Goal: Task Accomplishment & Management: Use online tool/utility

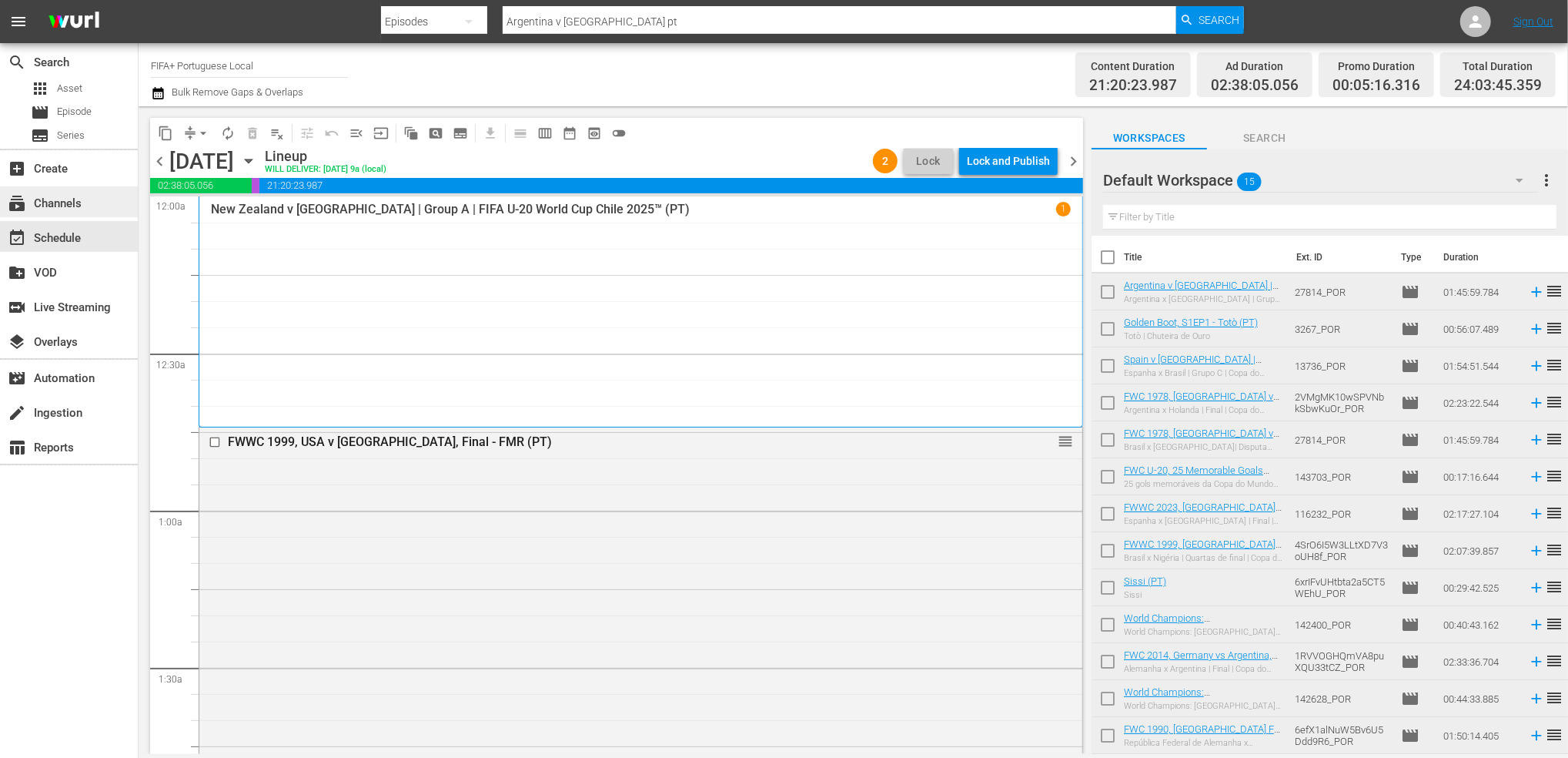
click at [78, 208] on div "subscriptions Channels" at bounding box center [43, 201] width 87 height 14
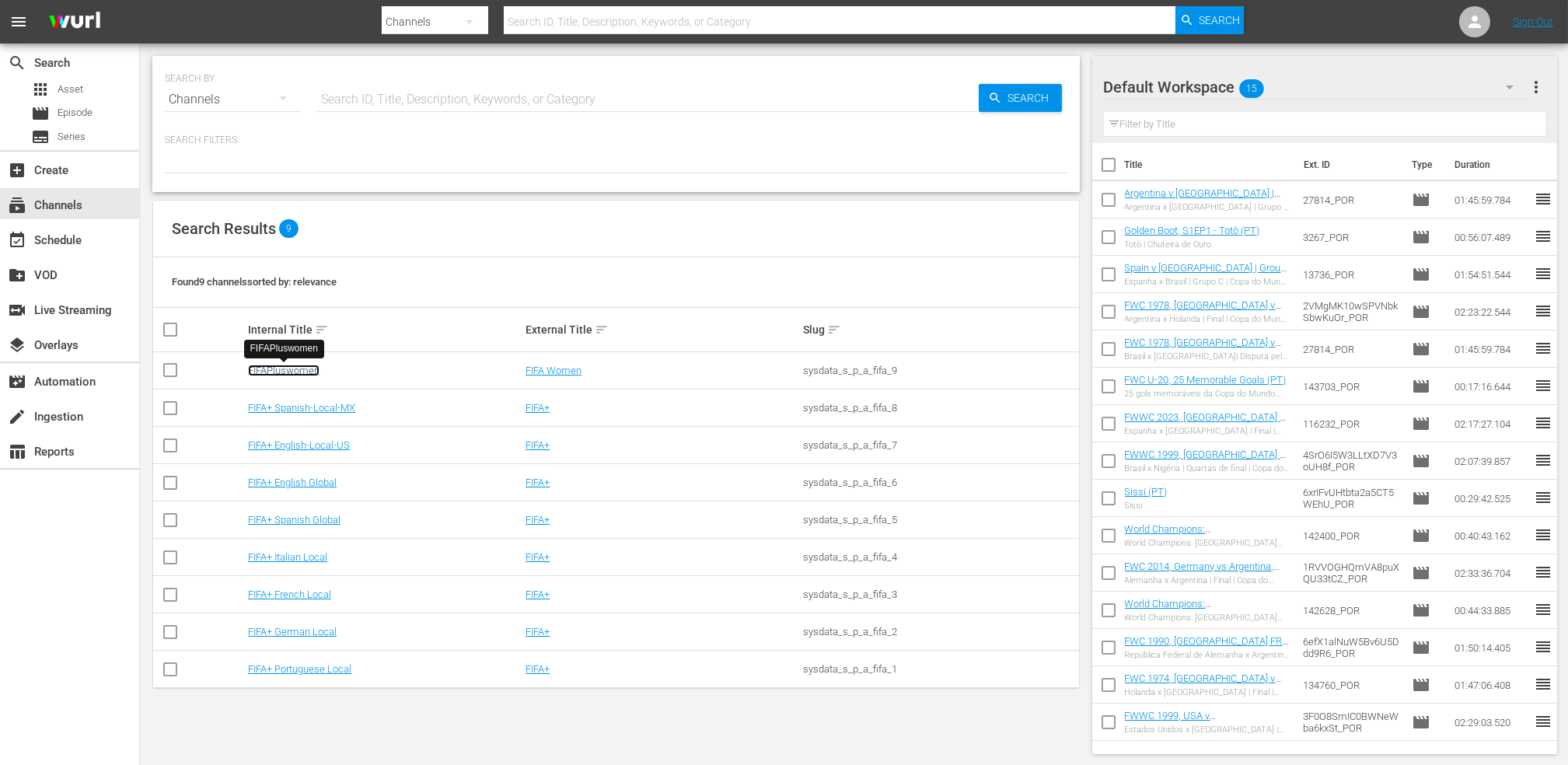
click at [304, 370] on link "FIFAPluswomen" at bounding box center [284, 370] width 72 height 11
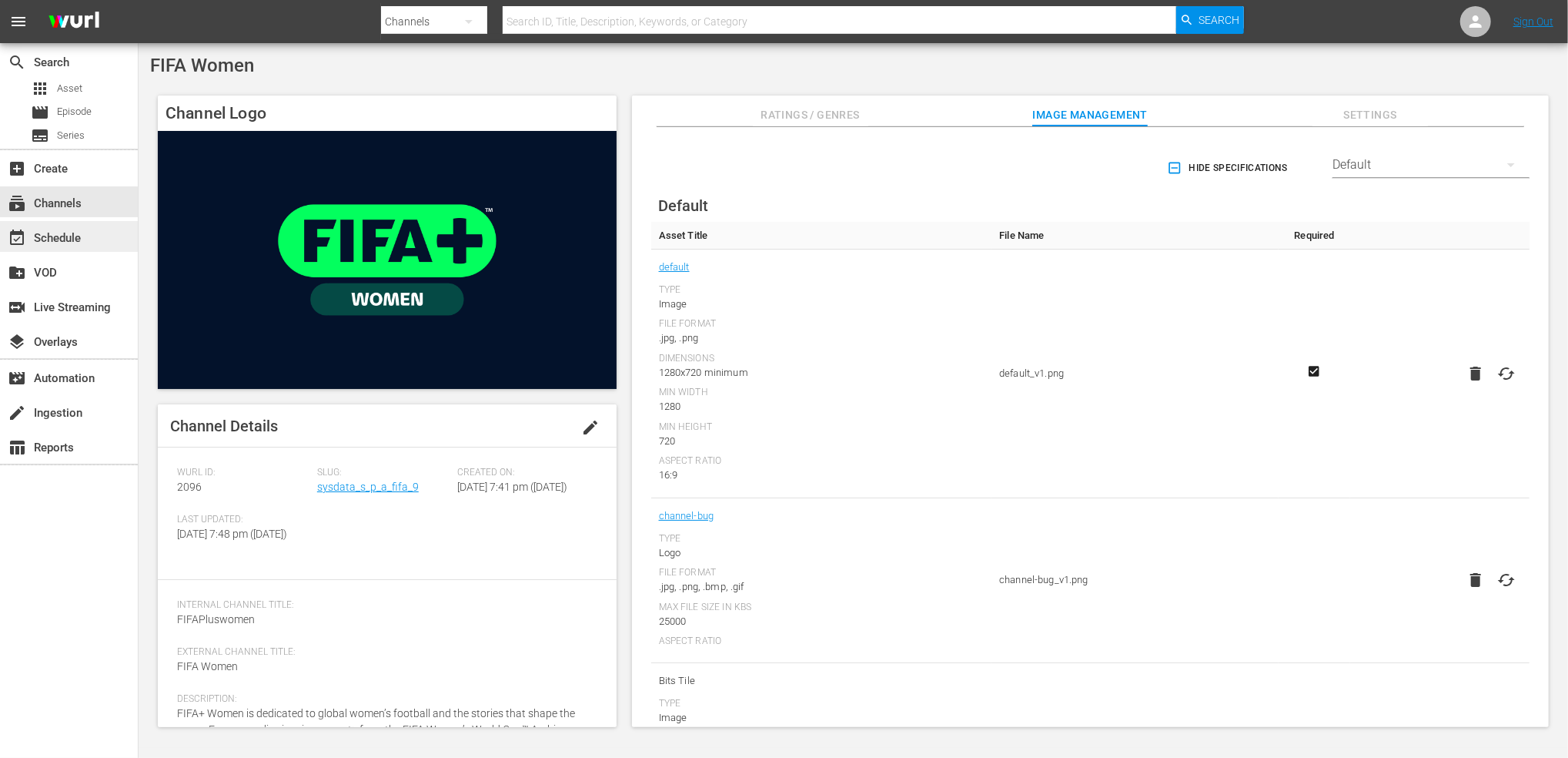
click at [87, 238] on div "event_available Schedule" at bounding box center [69, 237] width 138 height 31
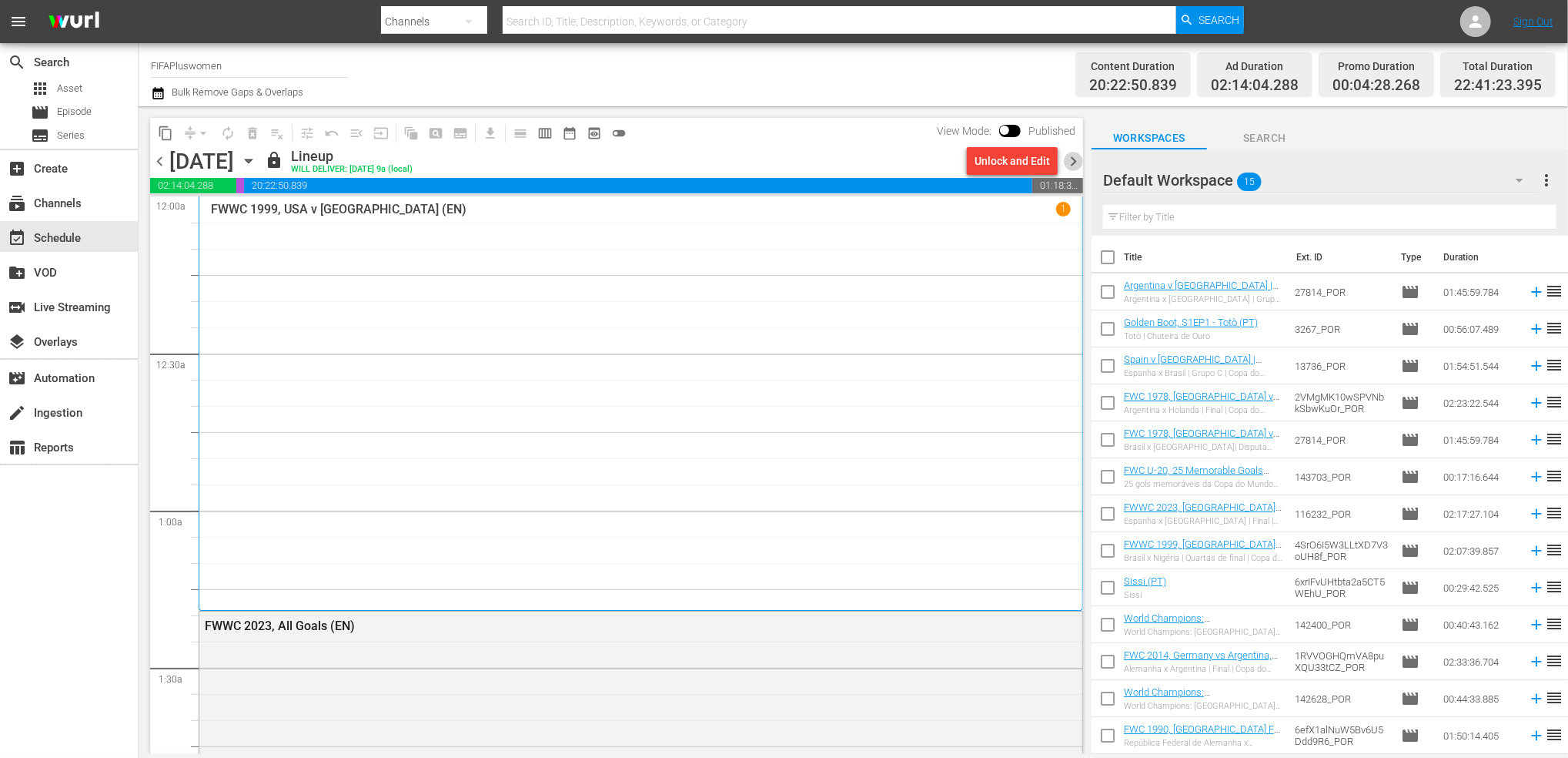
click at [1075, 158] on span "chevron_right" at bounding box center [1073, 161] width 19 height 19
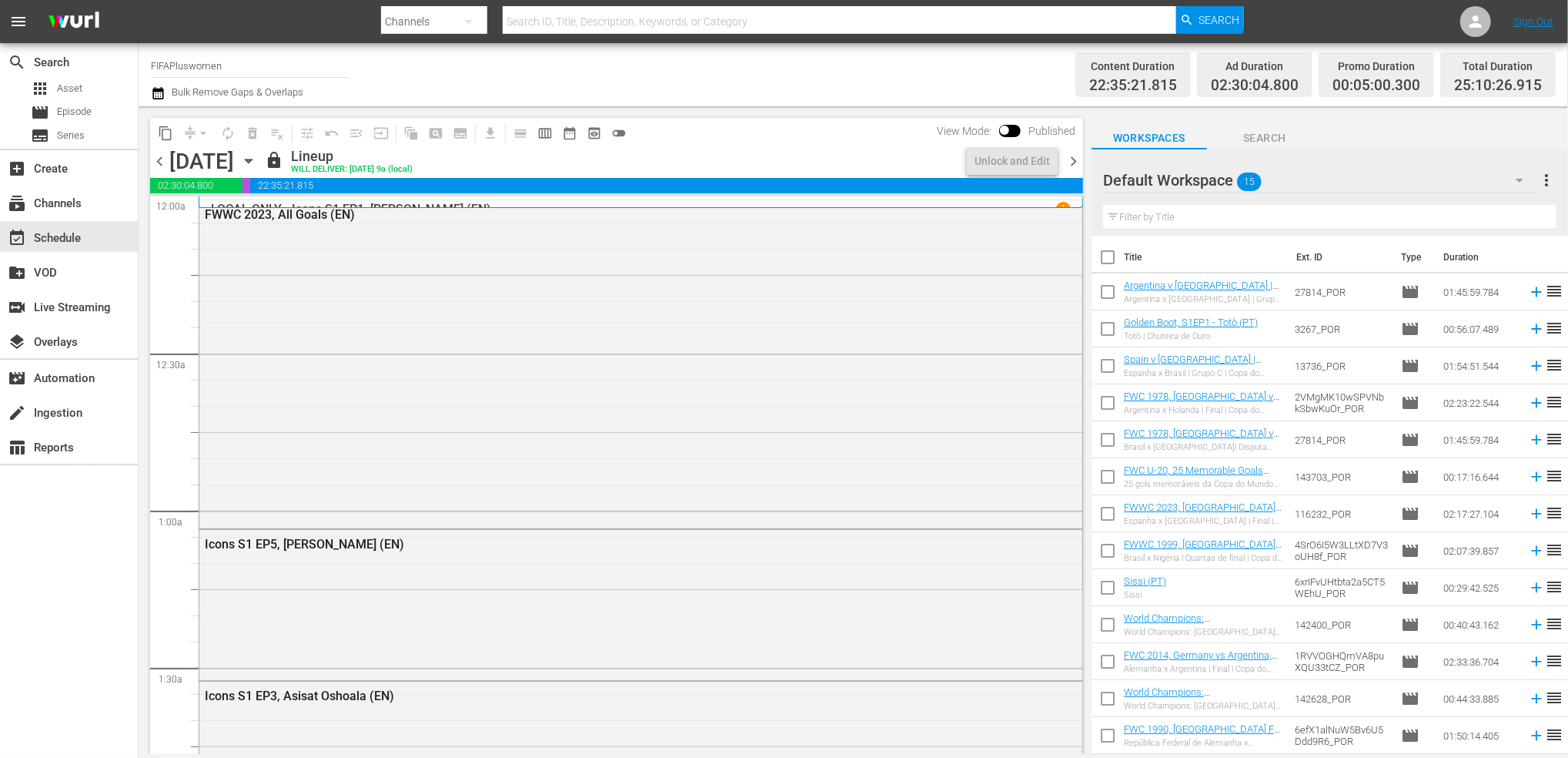
click at [1072, 159] on span "chevron_right" at bounding box center [1073, 161] width 19 height 19
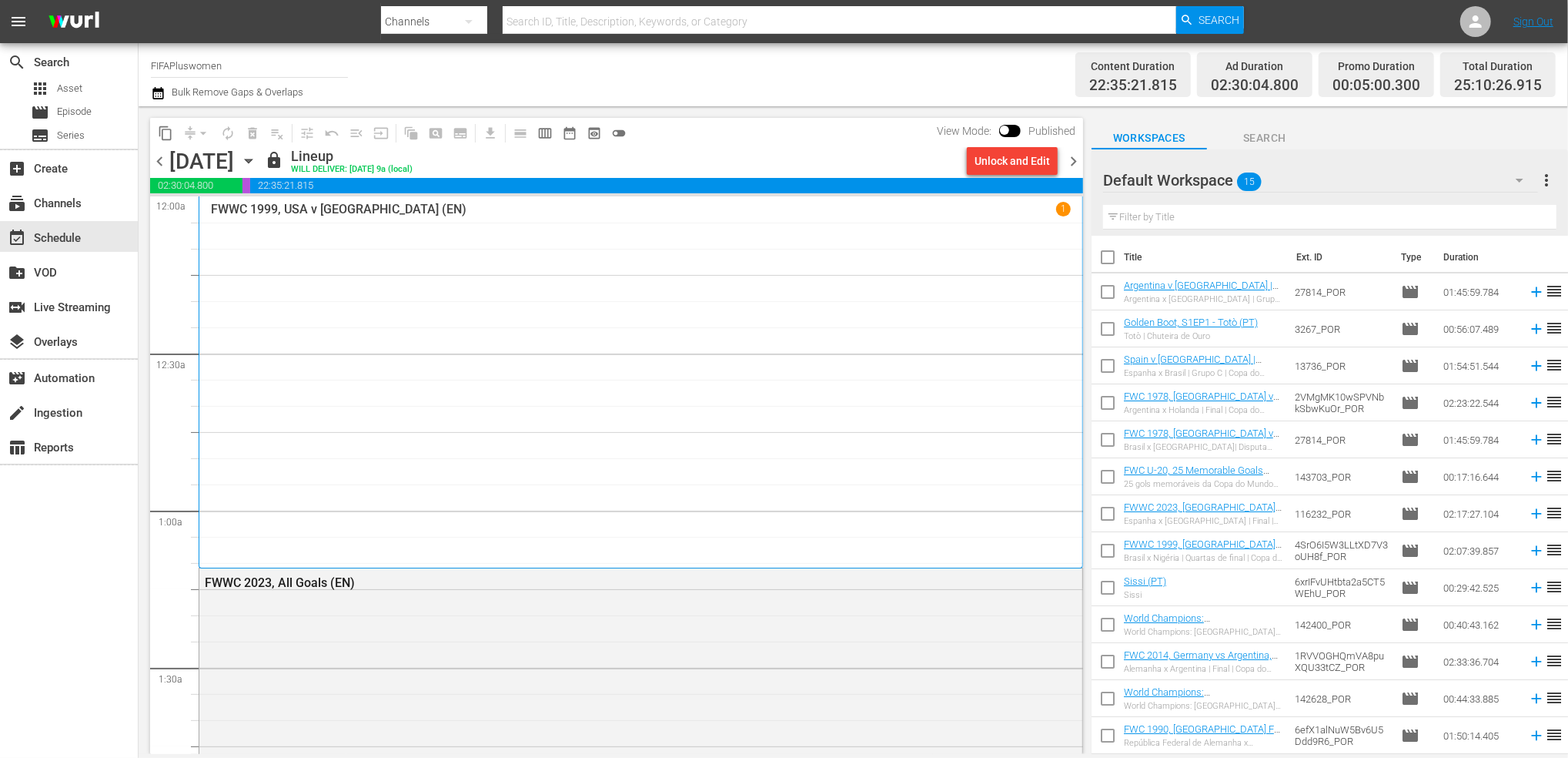
click at [1074, 160] on span "chevron_right" at bounding box center [1073, 161] width 19 height 19
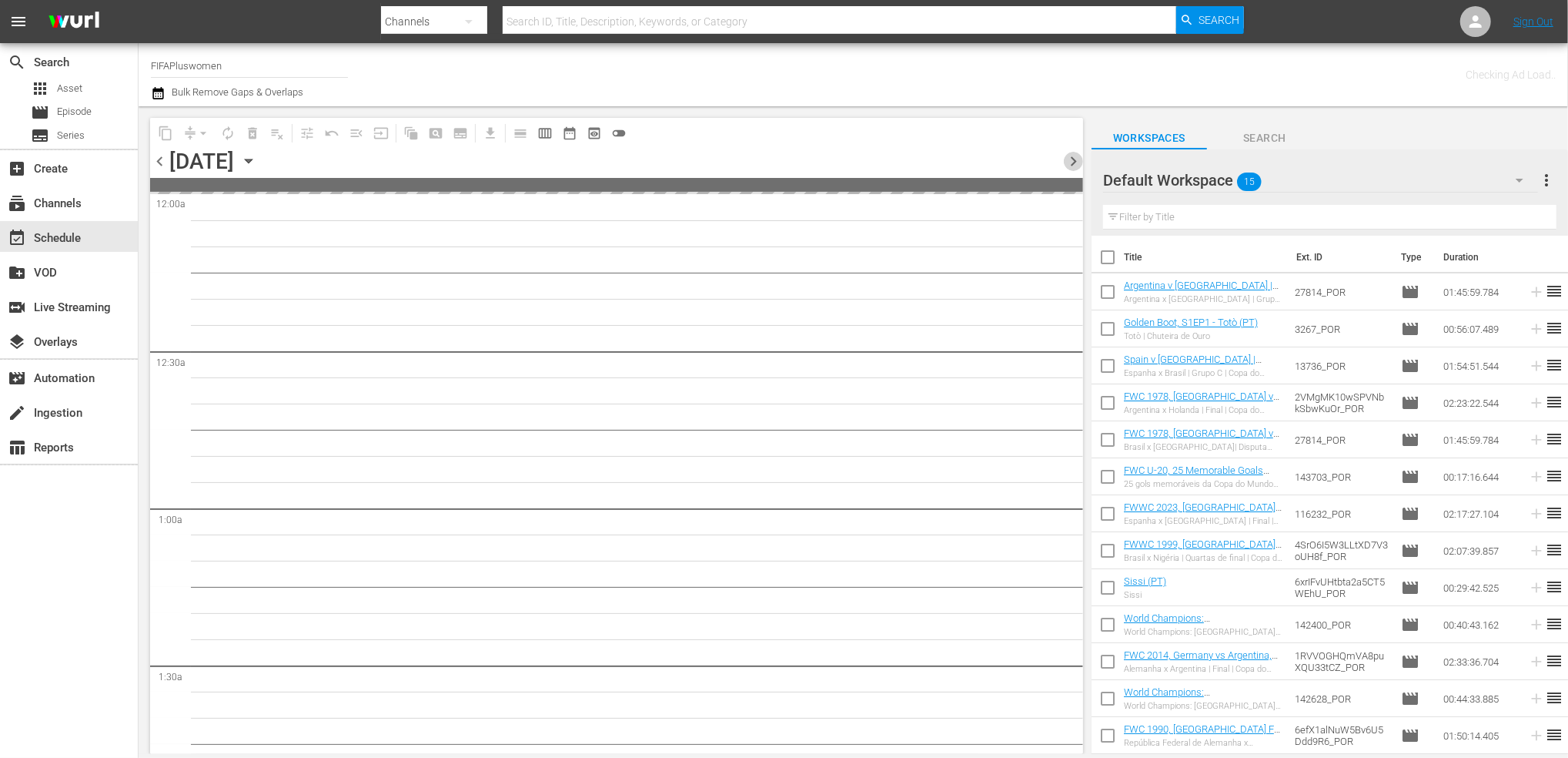
click at [1074, 161] on span "chevron_right" at bounding box center [1073, 161] width 19 height 19
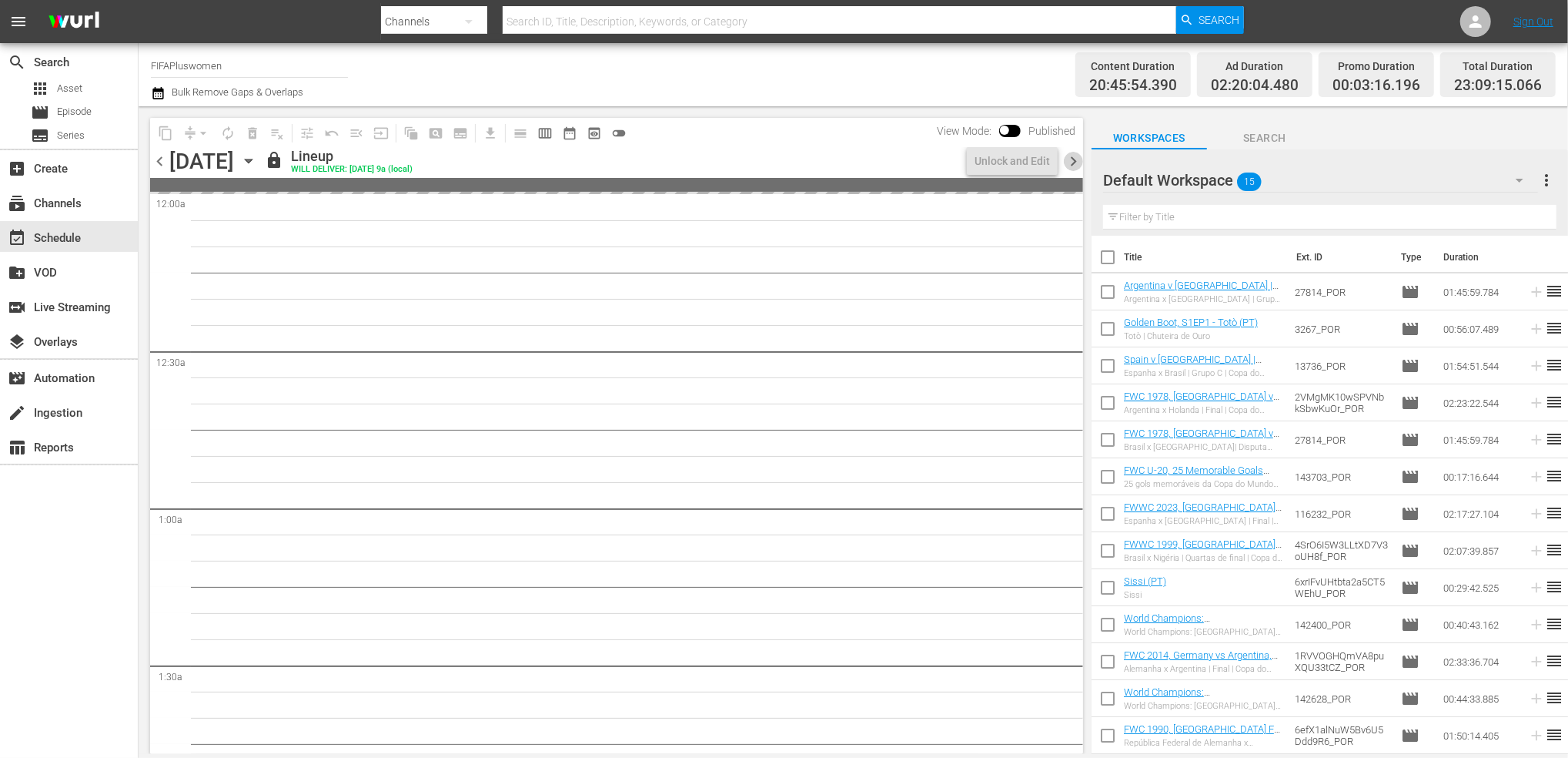
click at [1074, 161] on span "chevron_right" at bounding box center [1073, 161] width 19 height 19
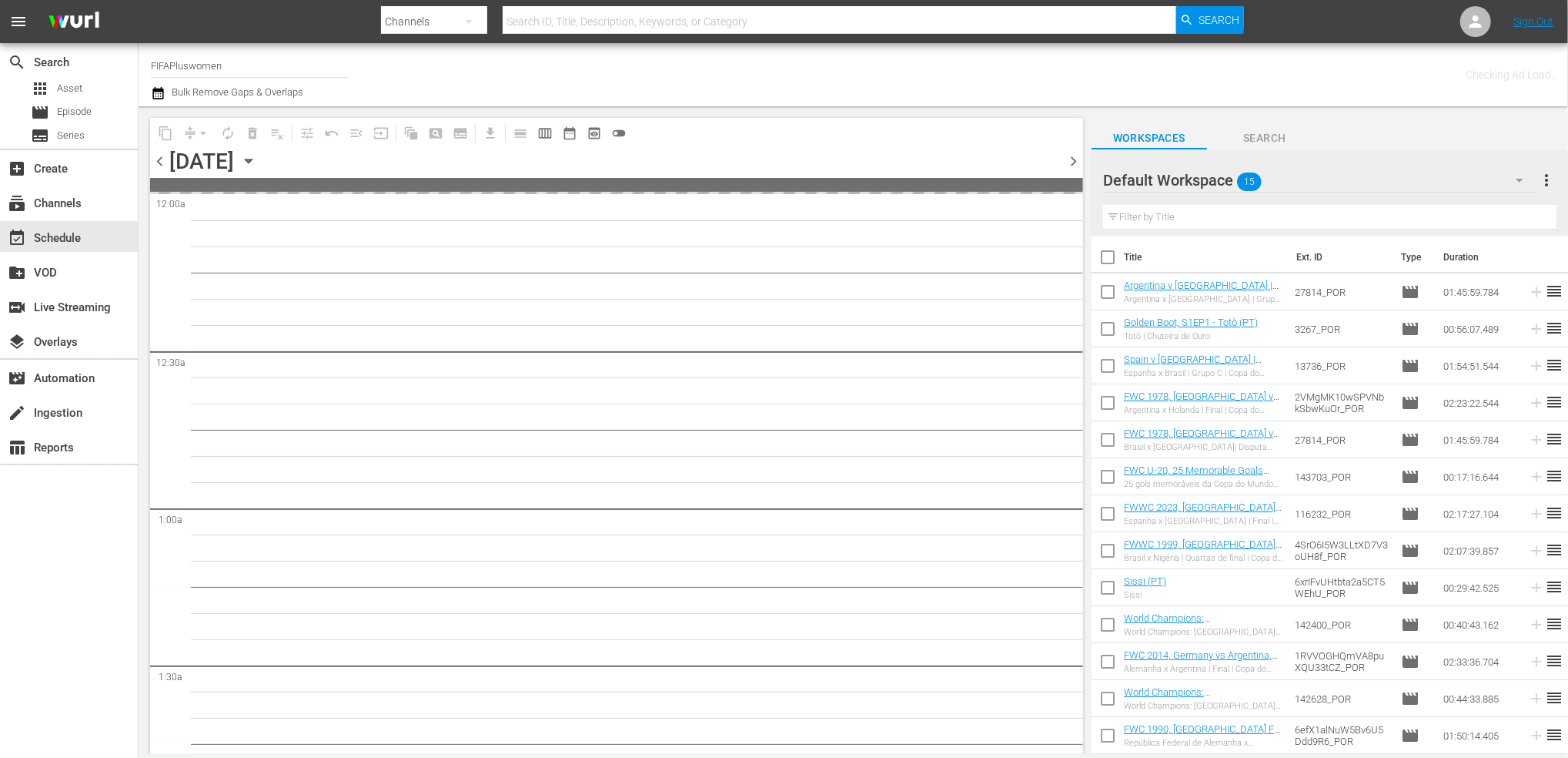
click at [1074, 161] on span "chevron_right" at bounding box center [1073, 161] width 19 height 19
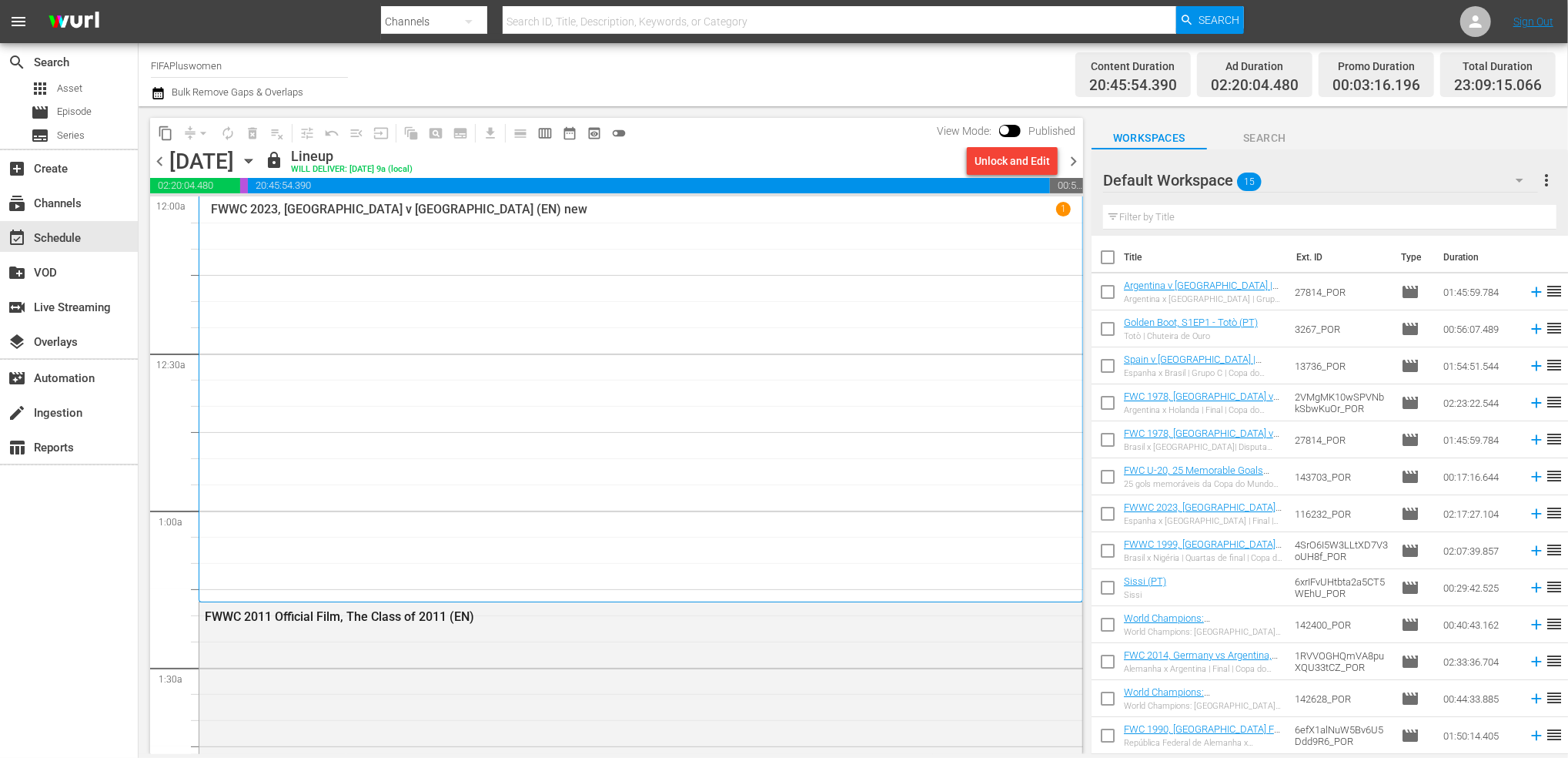
click at [1074, 161] on span "chevron_right" at bounding box center [1073, 161] width 19 height 19
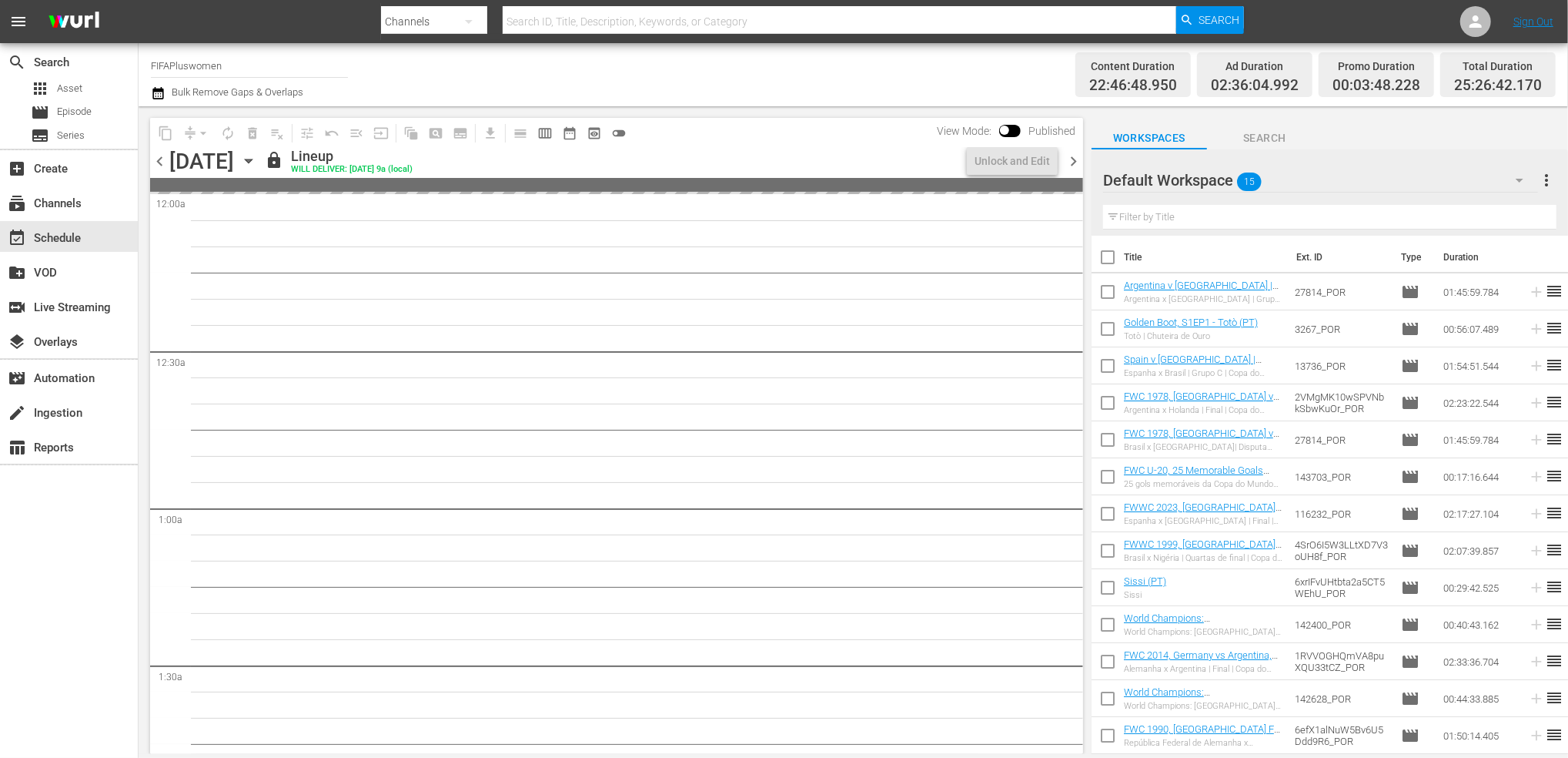
click at [1074, 161] on span "chevron_right" at bounding box center [1073, 161] width 19 height 19
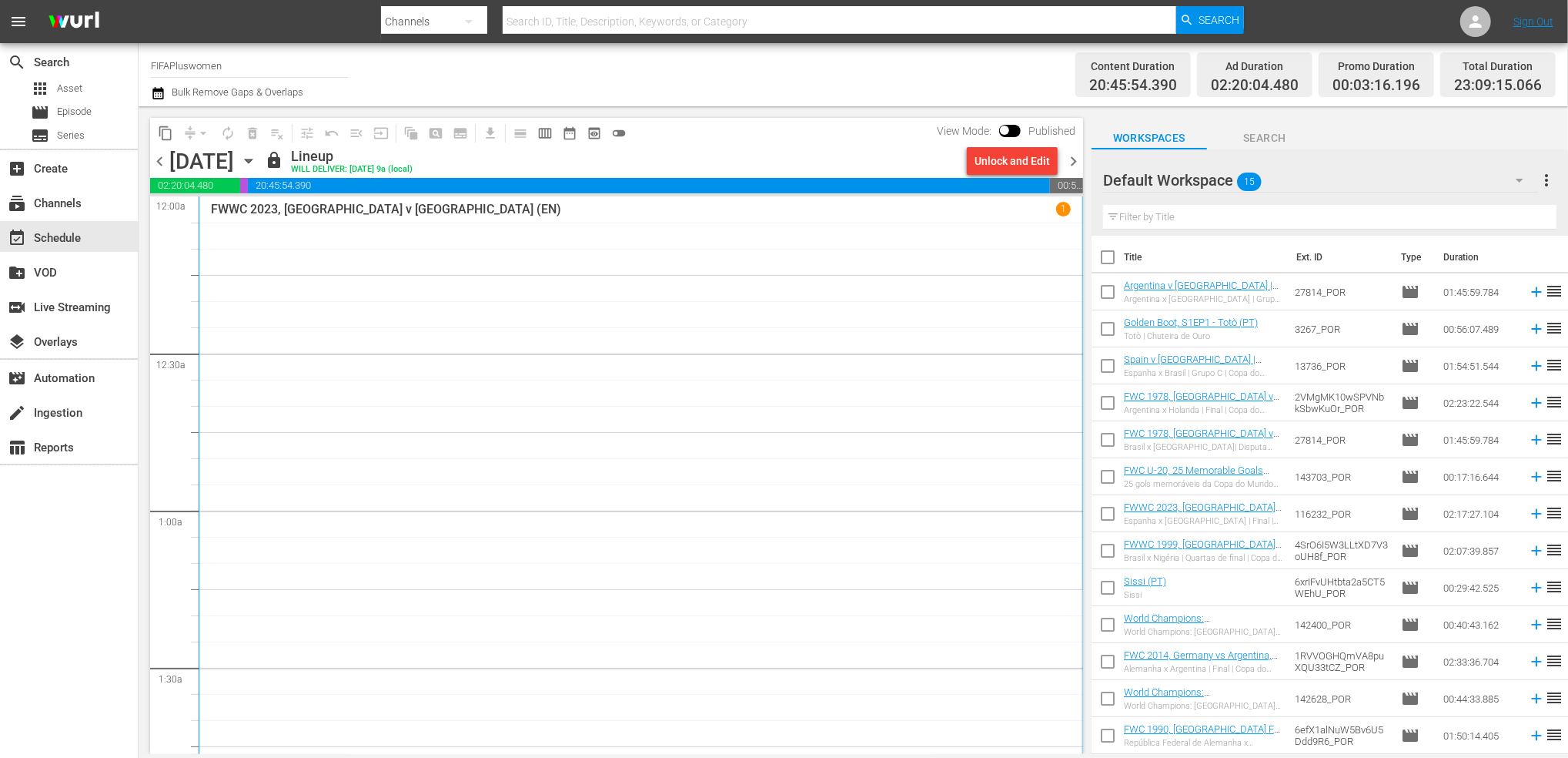
click at [1072, 159] on span "chevron_right" at bounding box center [1073, 161] width 19 height 19
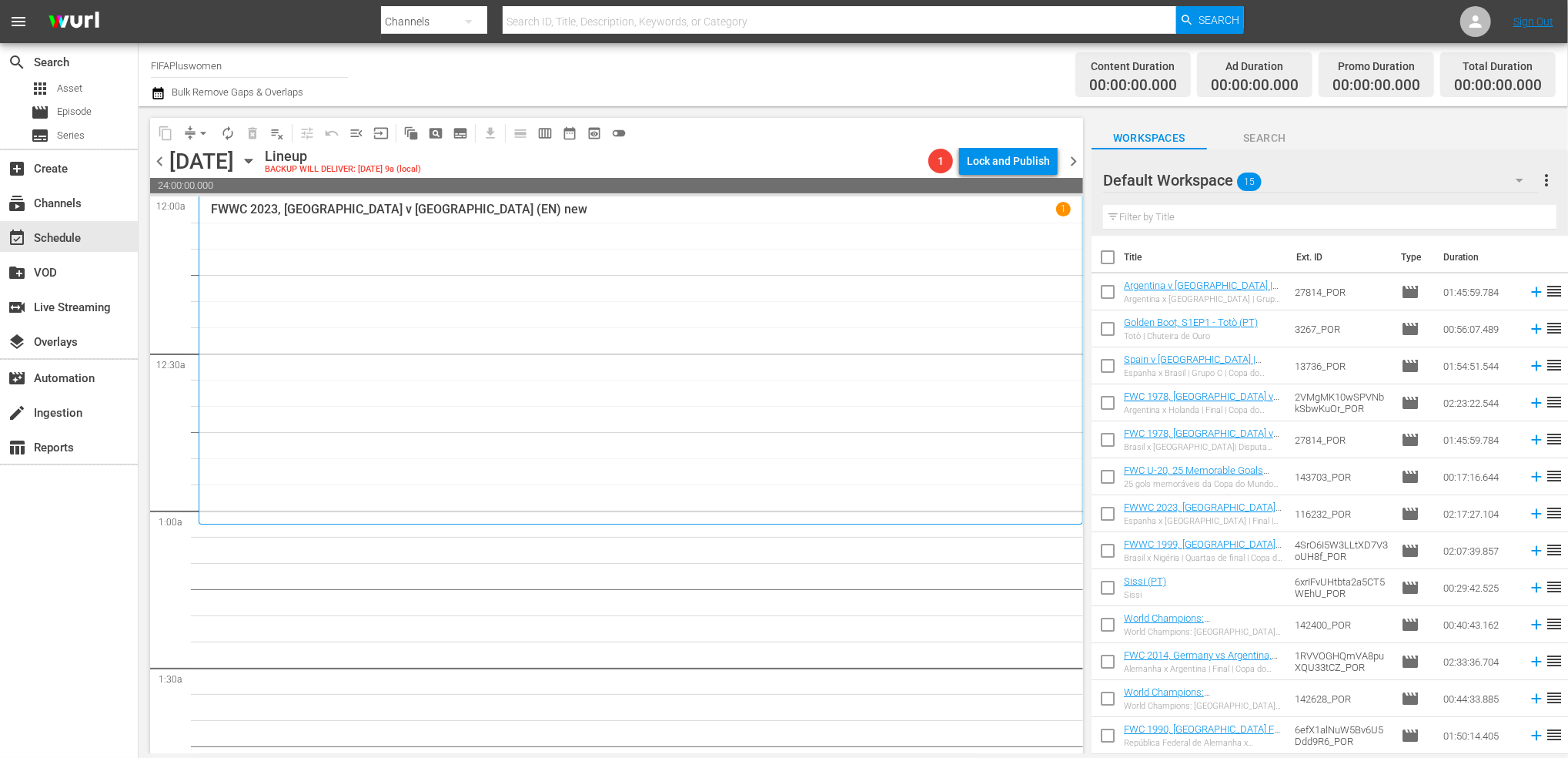
click at [163, 159] on span "chevron_left" at bounding box center [159, 161] width 19 height 19
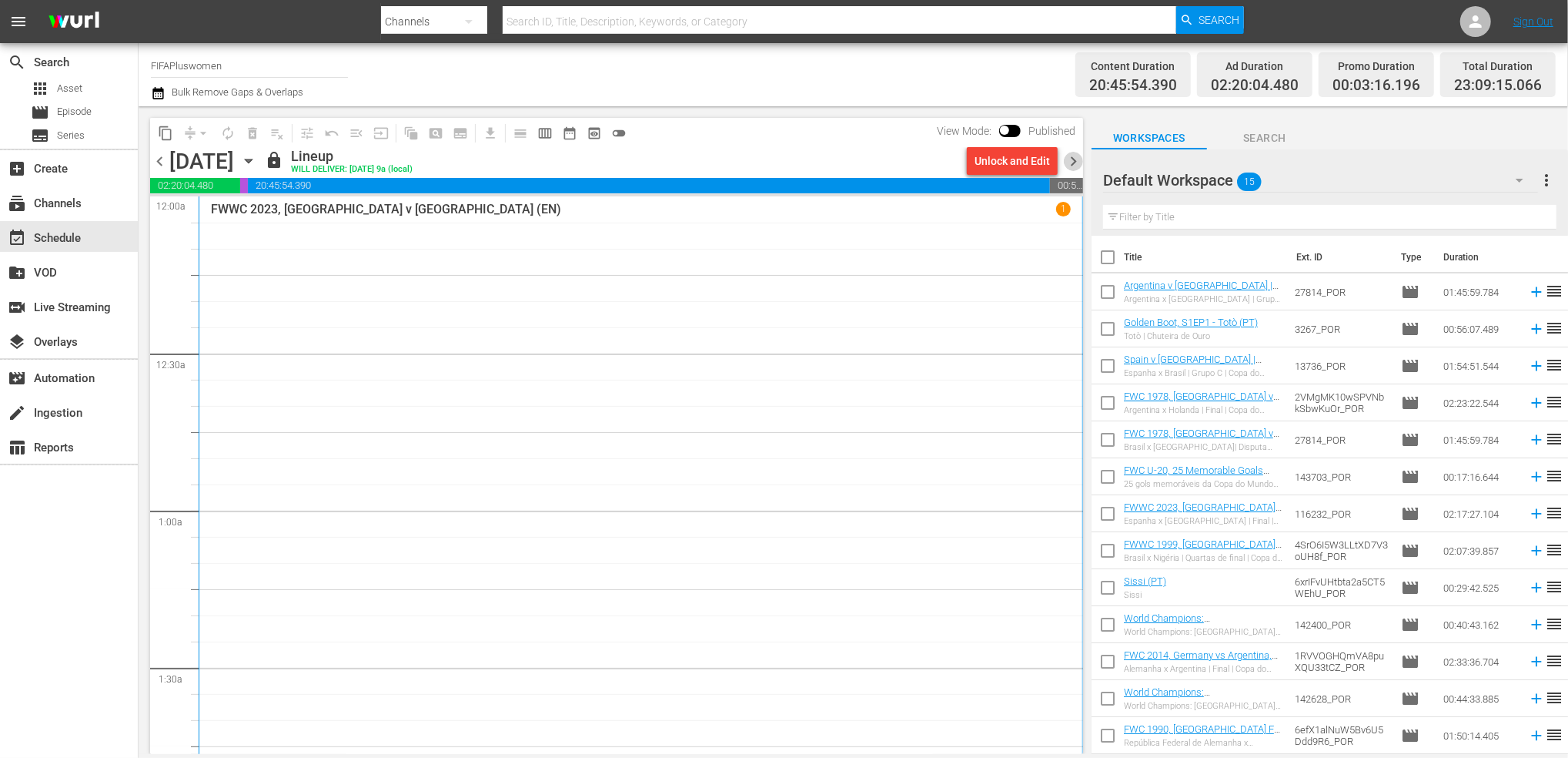
click at [1069, 155] on span "chevron_right" at bounding box center [1073, 161] width 19 height 19
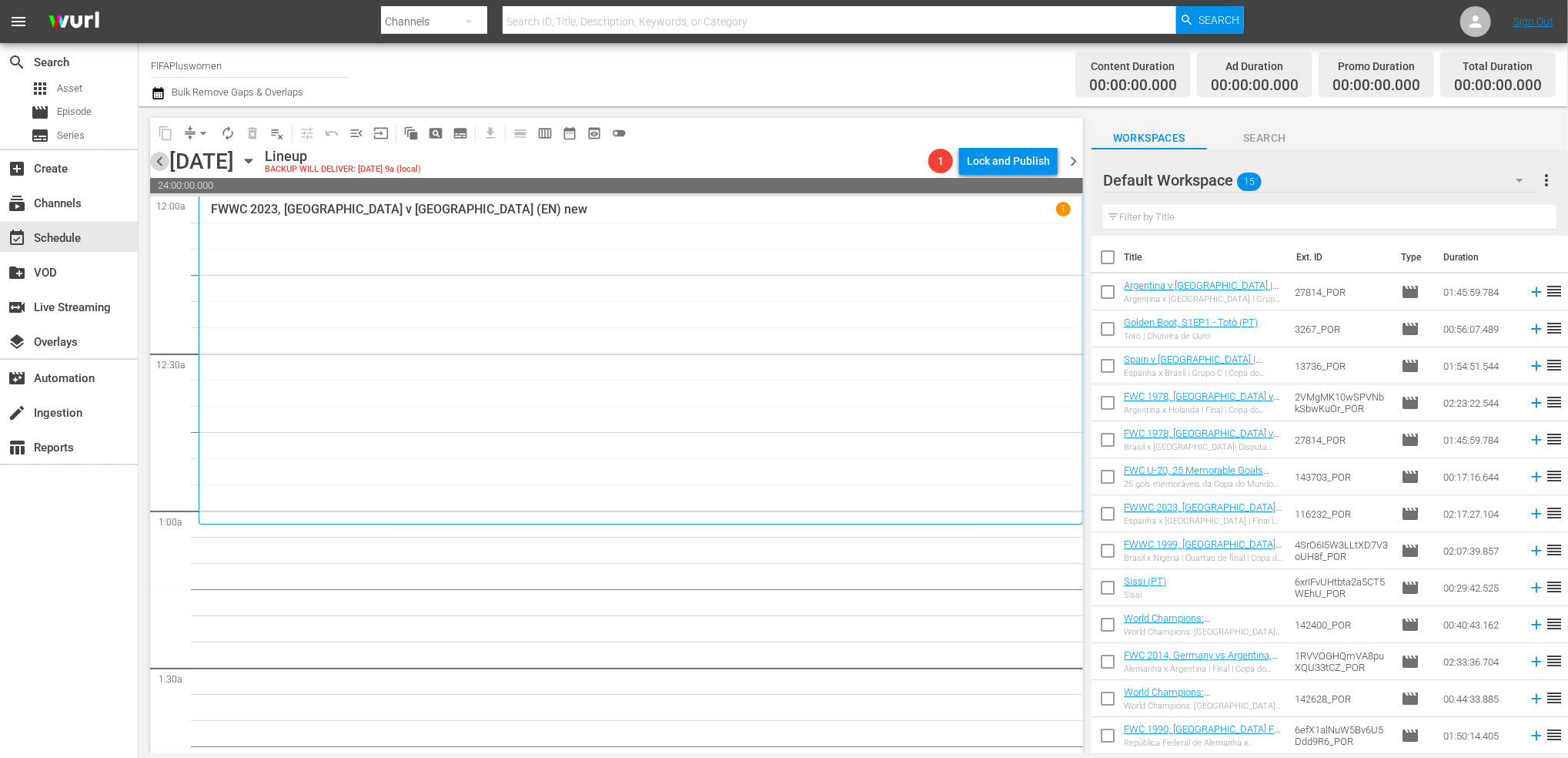
click at [156, 161] on span "chevron_left" at bounding box center [159, 161] width 19 height 19
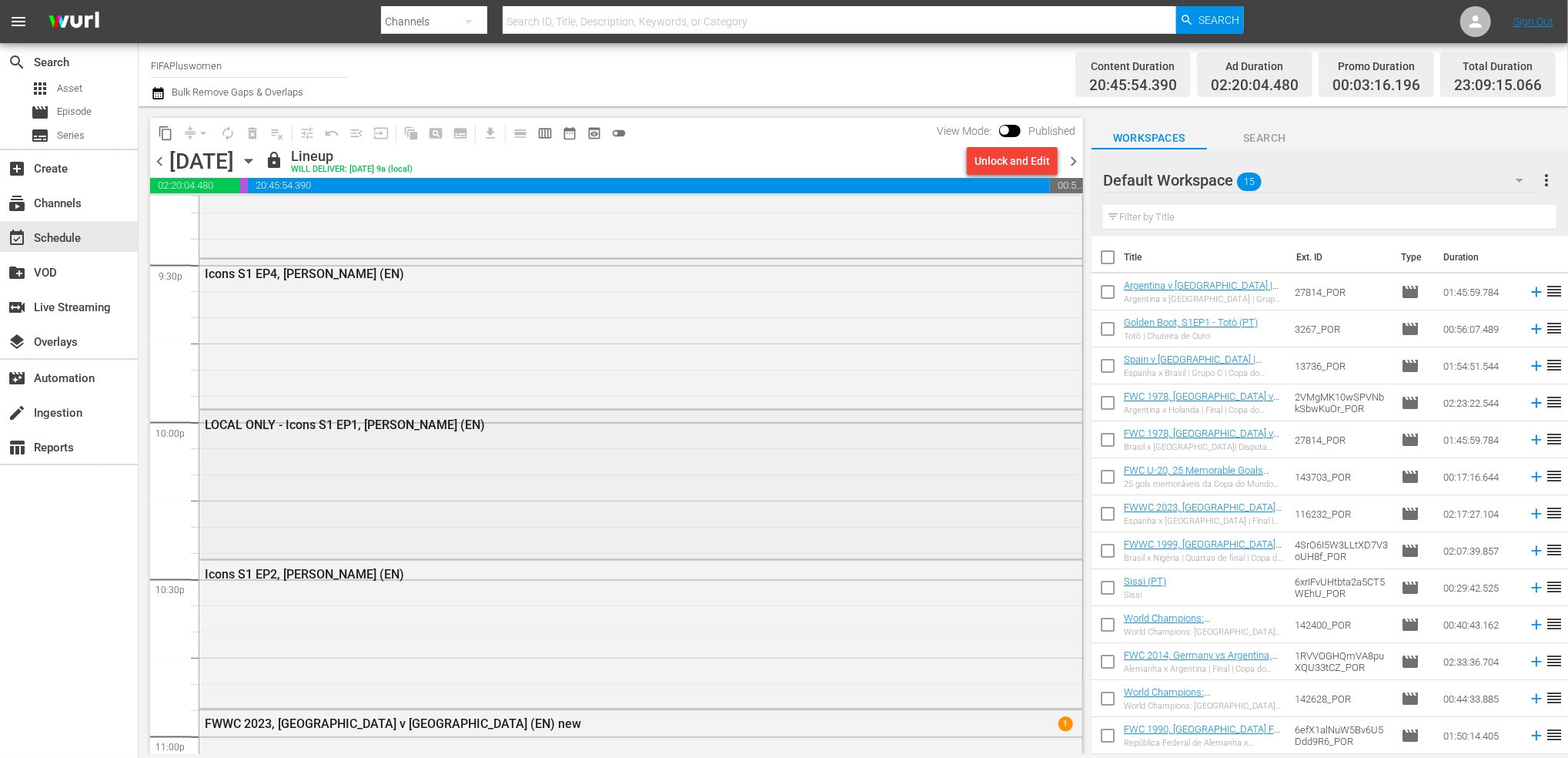
scroll to position [6666, 0]
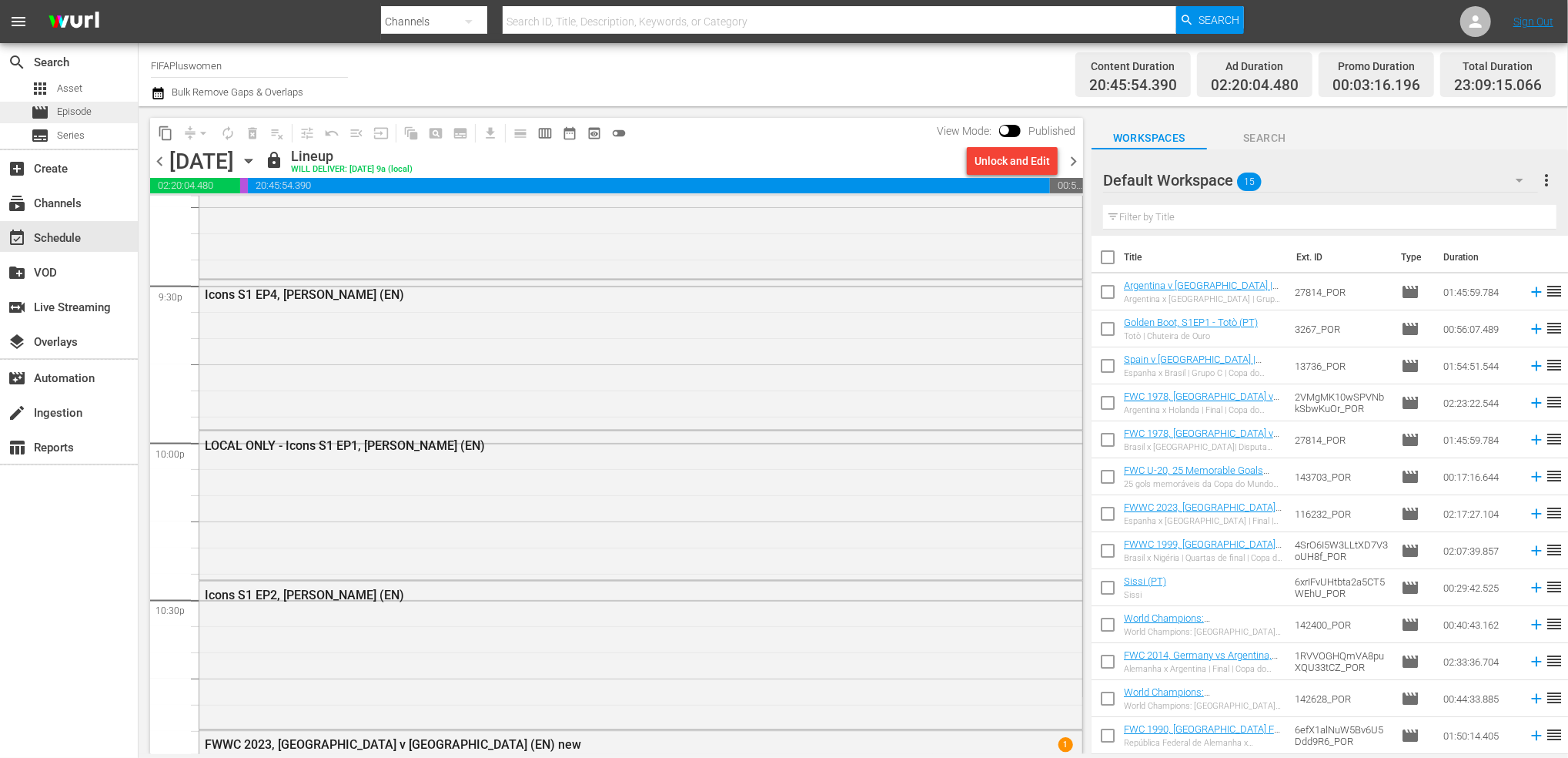
click at [87, 105] on span "Episode" at bounding box center [74, 111] width 34 height 15
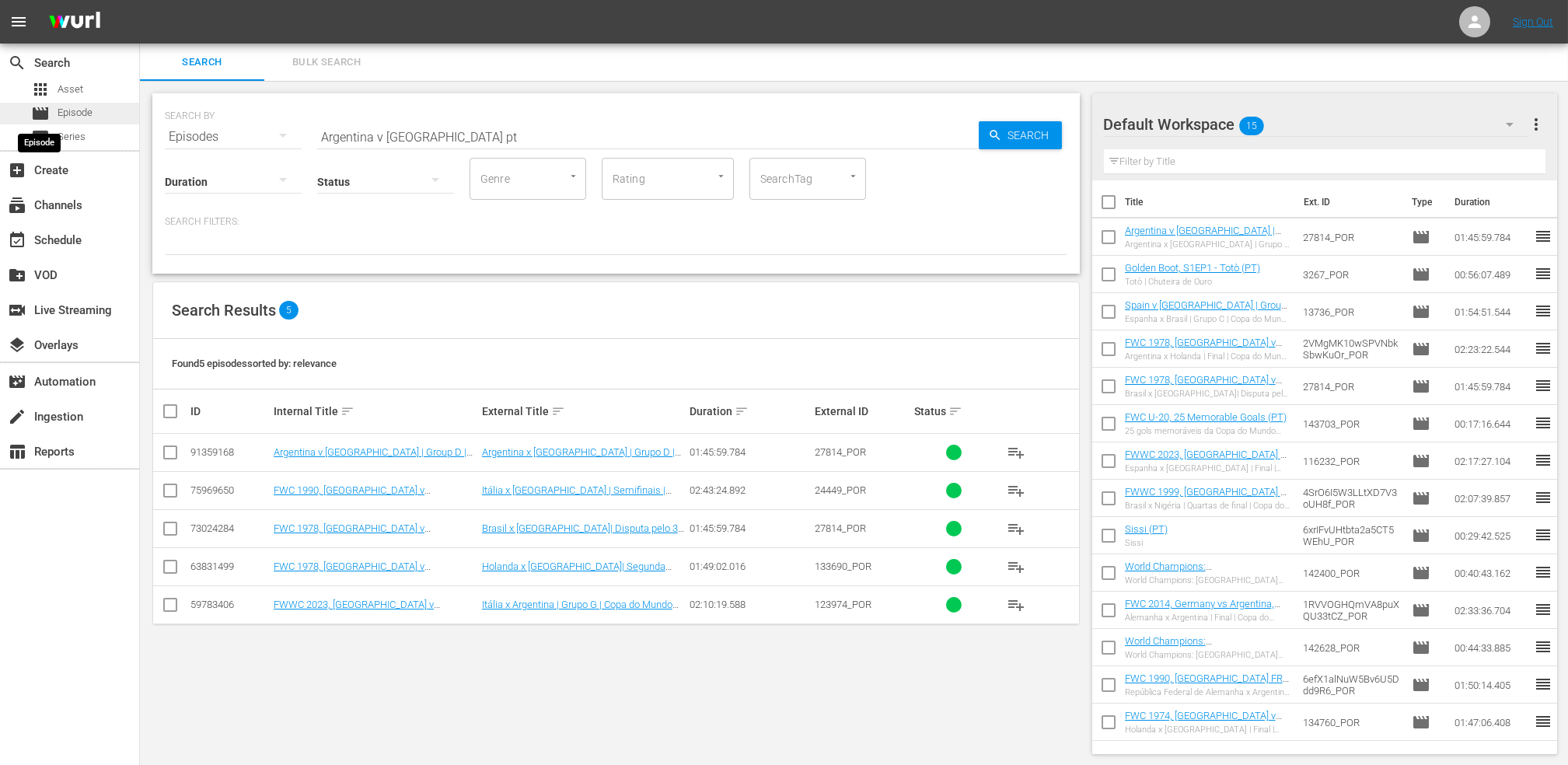
click at [55, 108] on div "movie Episode" at bounding box center [61, 113] width 61 height 22
drag, startPoint x: 274, startPoint y: 133, endPoint x: 239, endPoint y: 133, distance: 35.0
click at [240, 133] on div "SEARCH BY Search By Episodes Search ID, Title, Description, Keywords, or Catego…" at bounding box center [615, 127] width 903 height 56
paste input "FWWC 2015, Official Film, The Story of"
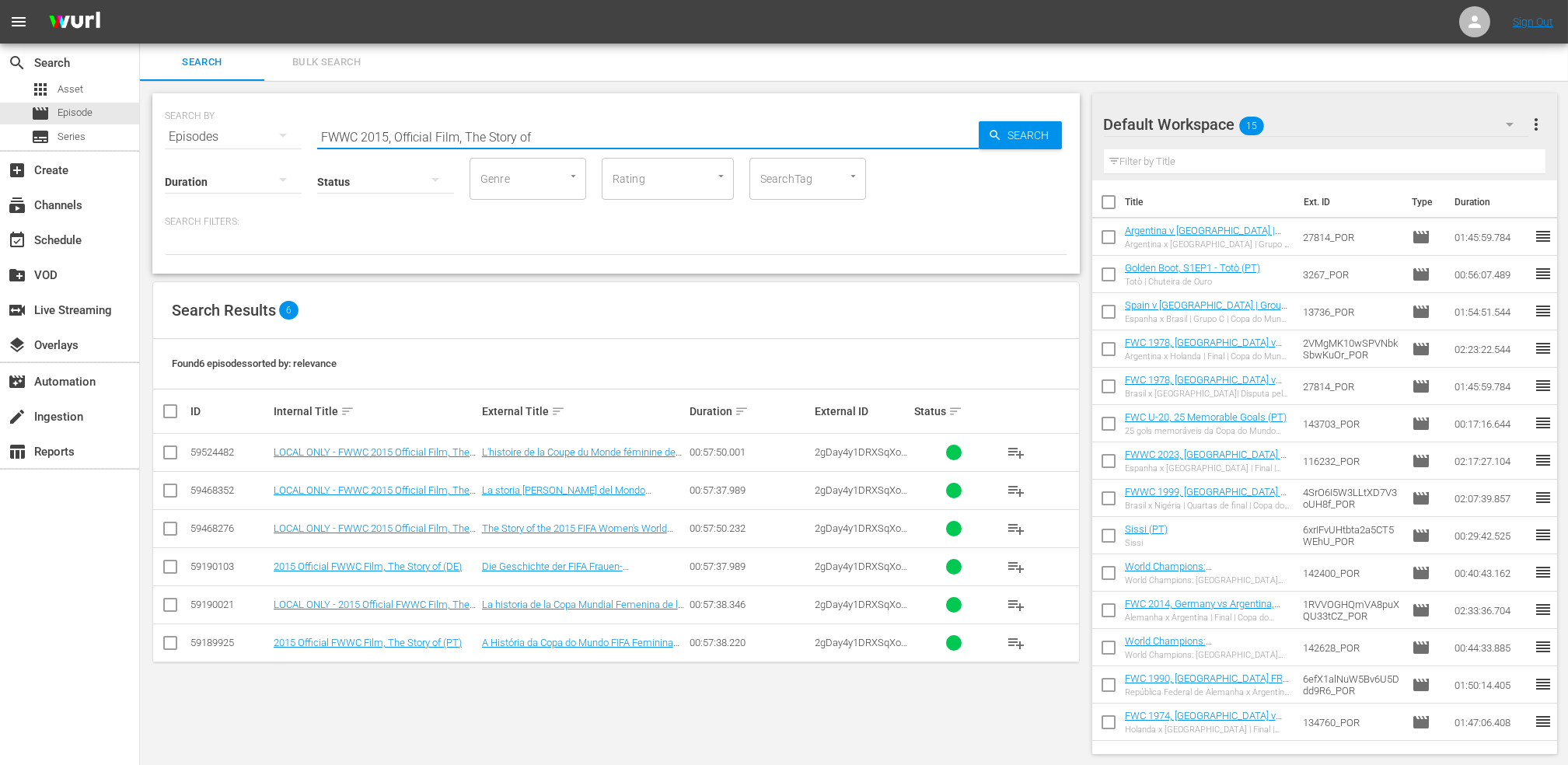
type input "FWWC 2015, Official Film, The Story of"
click at [1102, 209] on input "checkbox" at bounding box center [1109, 205] width 33 height 33
checkbox input "true"
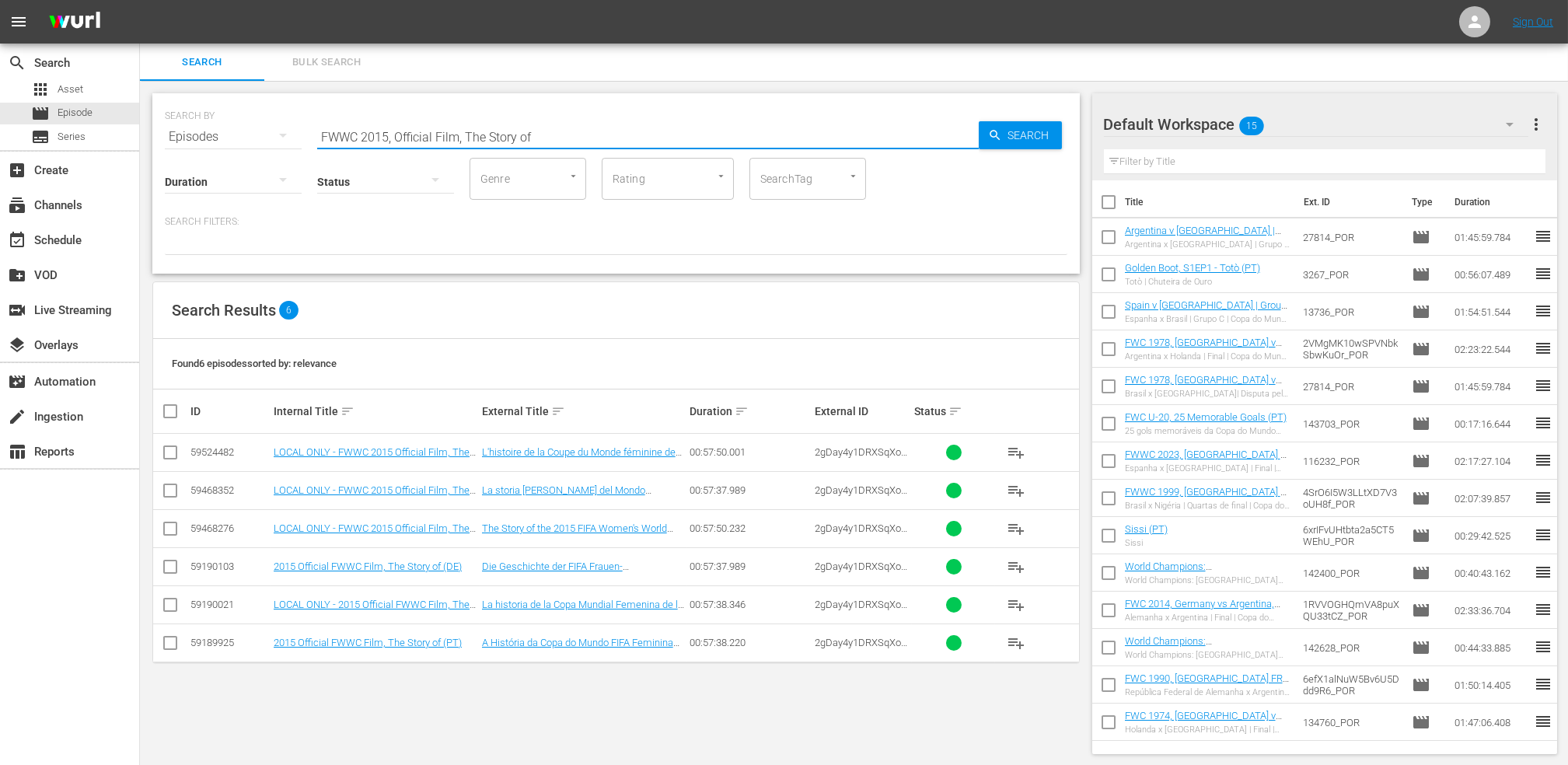
checkbox input "true"
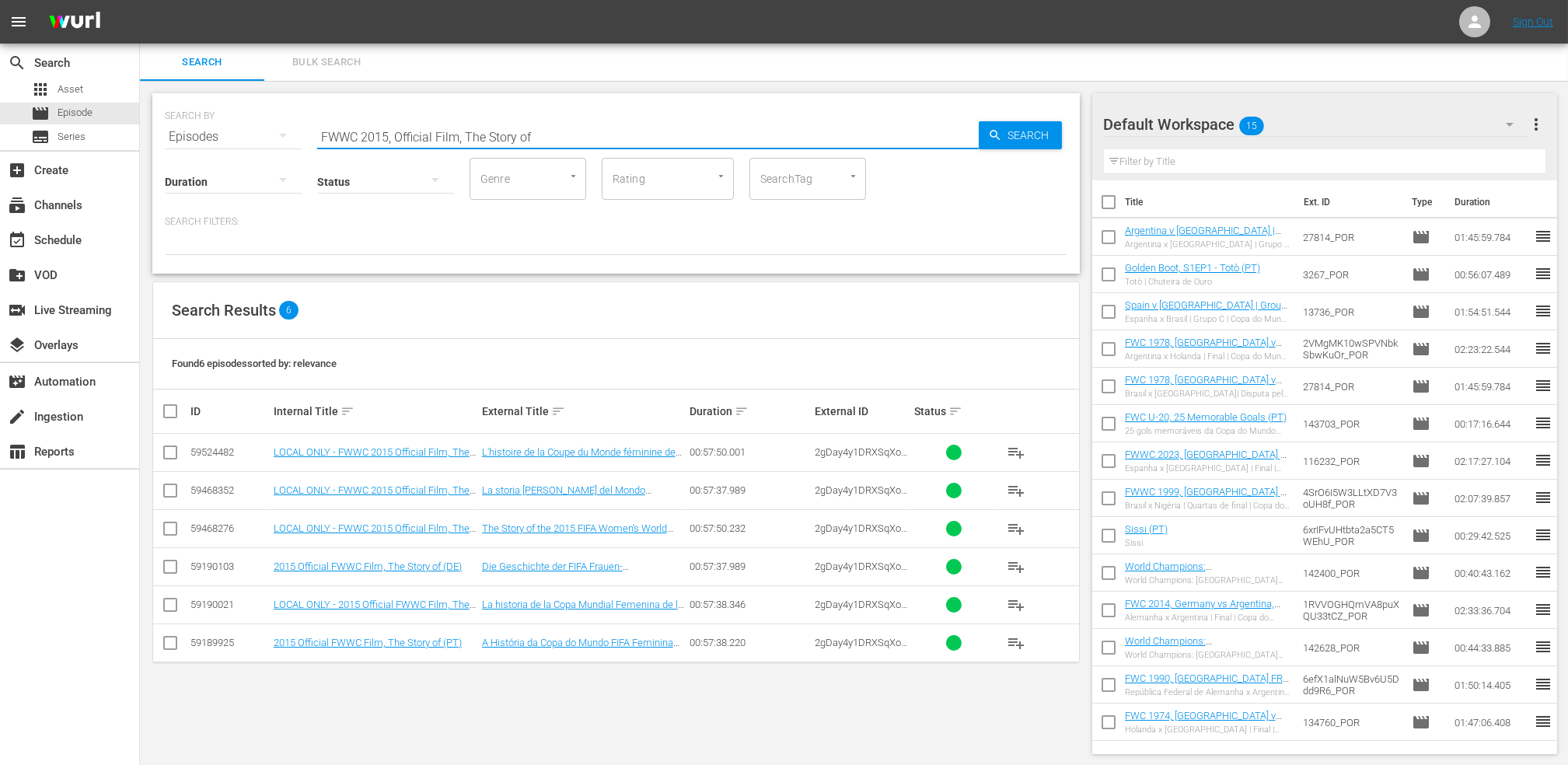
checkbox input "true"
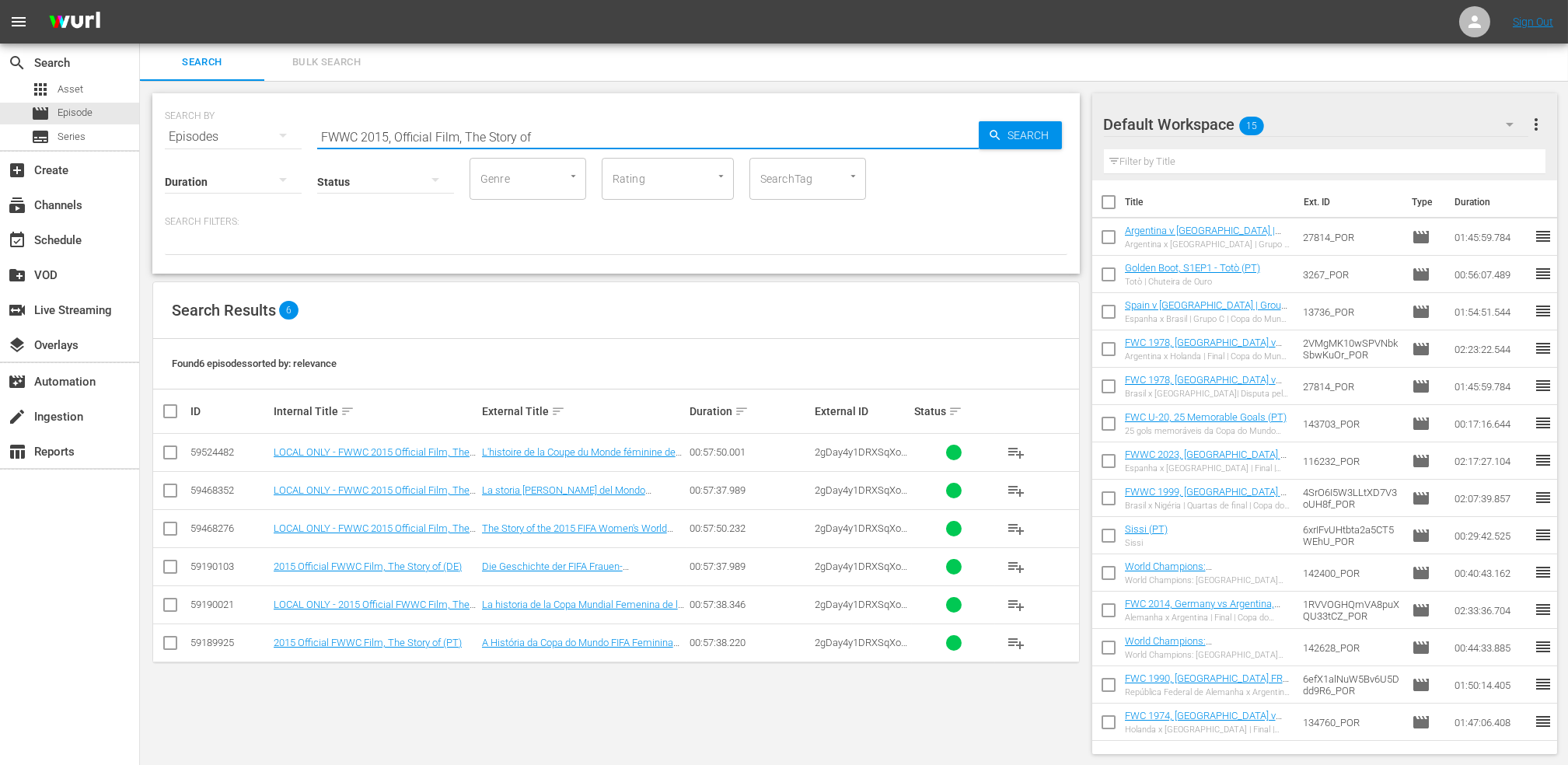
checkbox input "true"
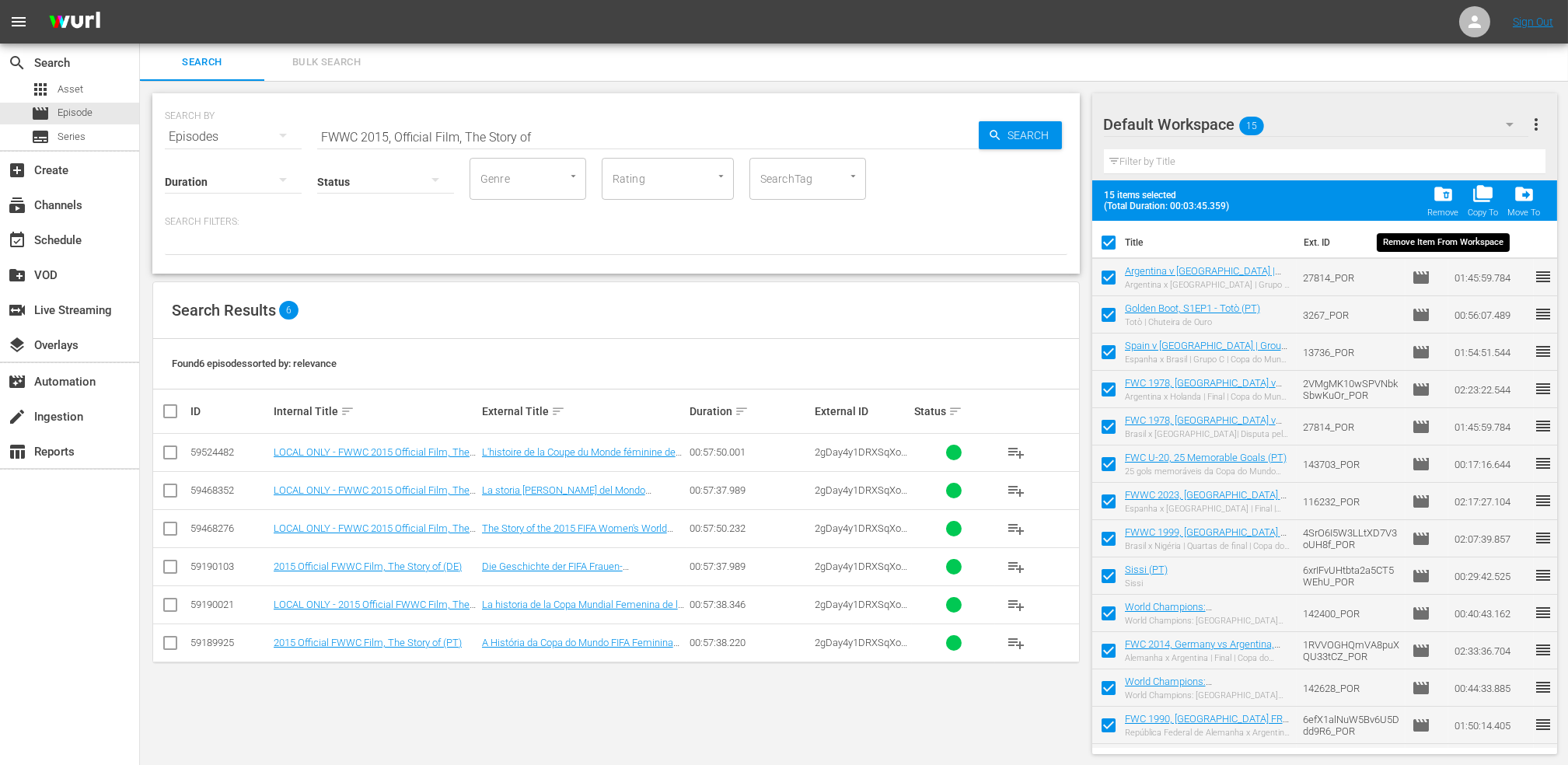
click at [1456, 200] on div "folder_delete Remove" at bounding box center [1443, 201] width 31 height 35
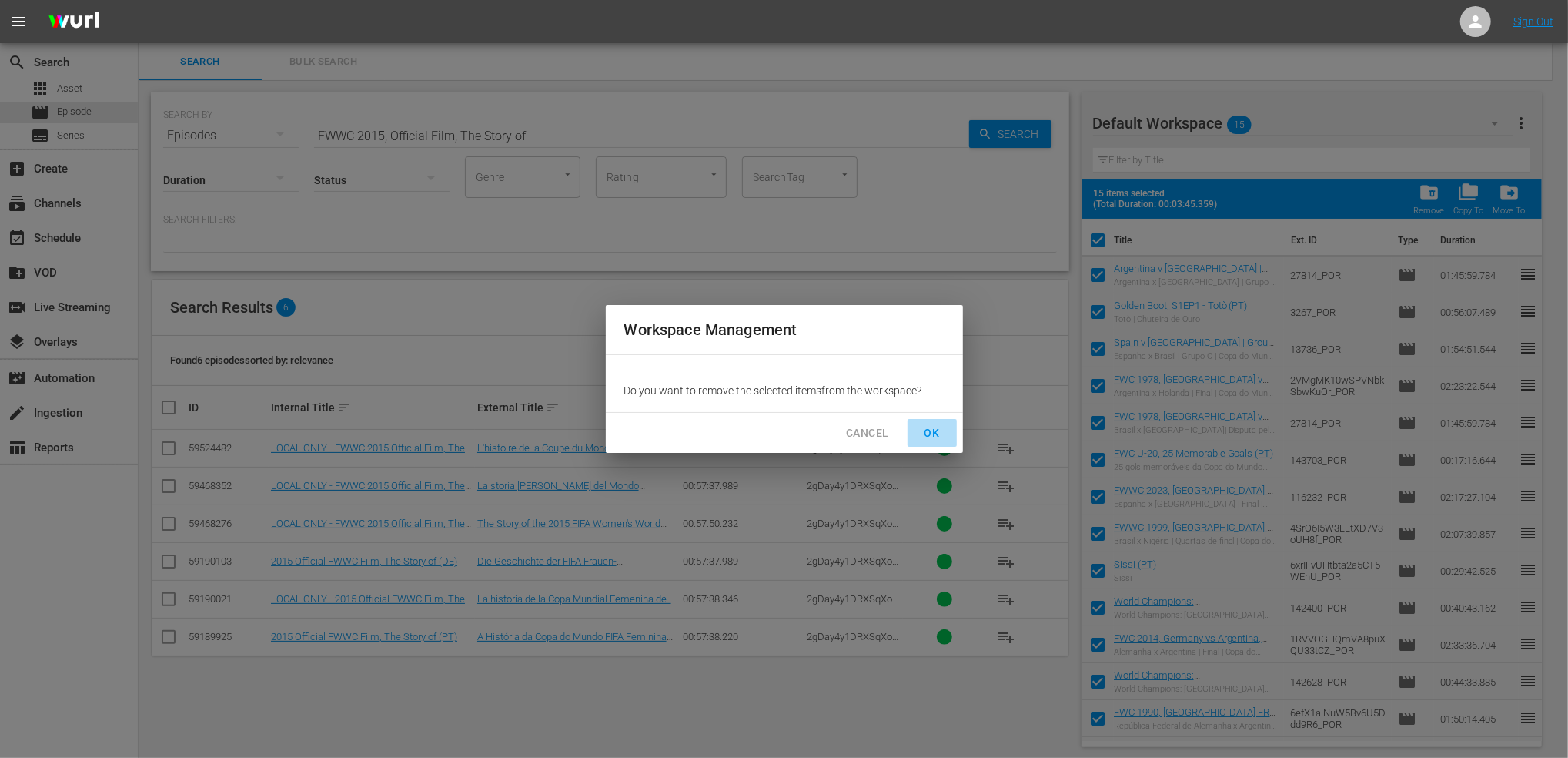
click at [934, 431] on span "OK" at bounding box center [932, 433] width 25 height 19
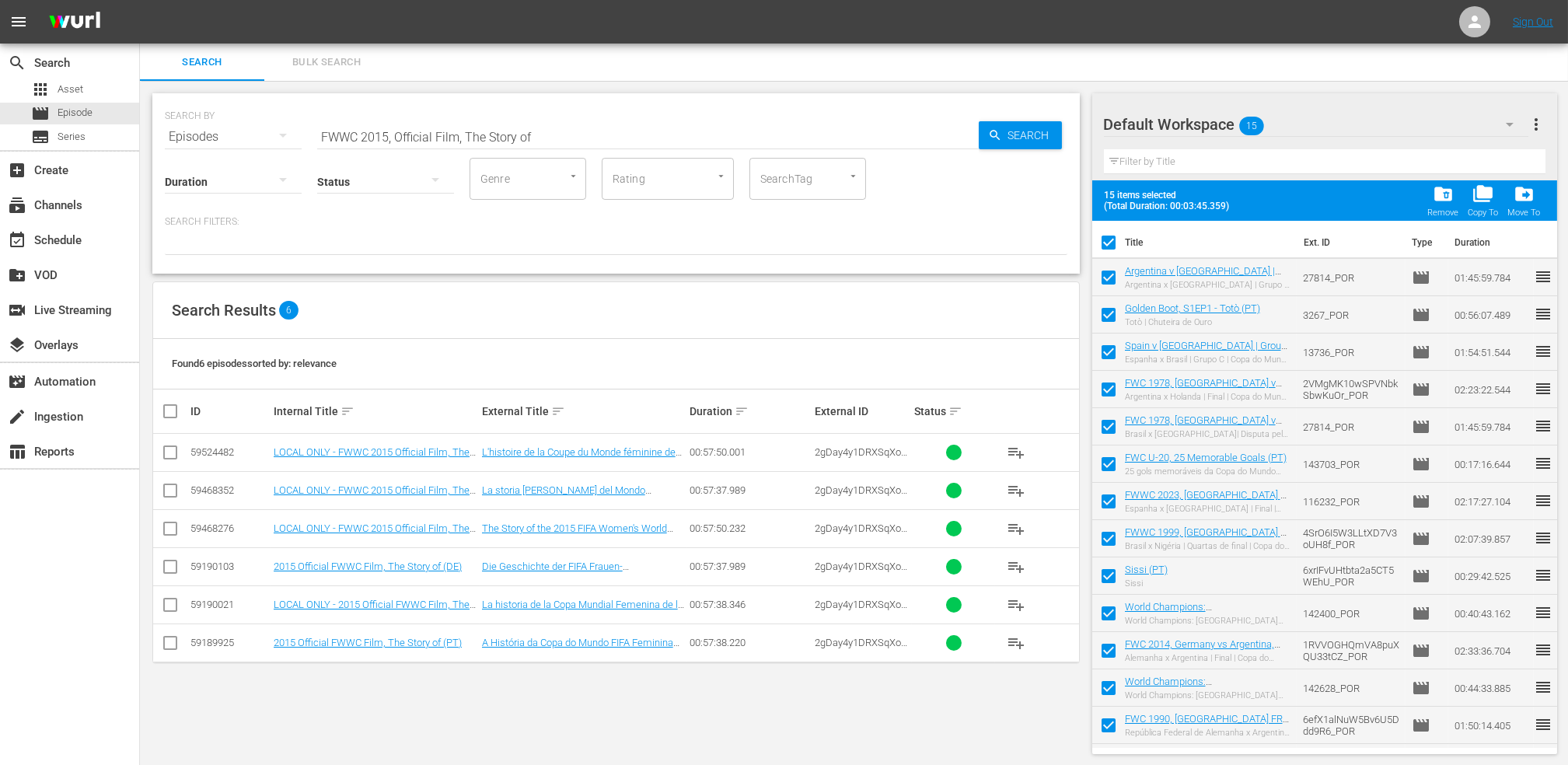
checkbox input "false"
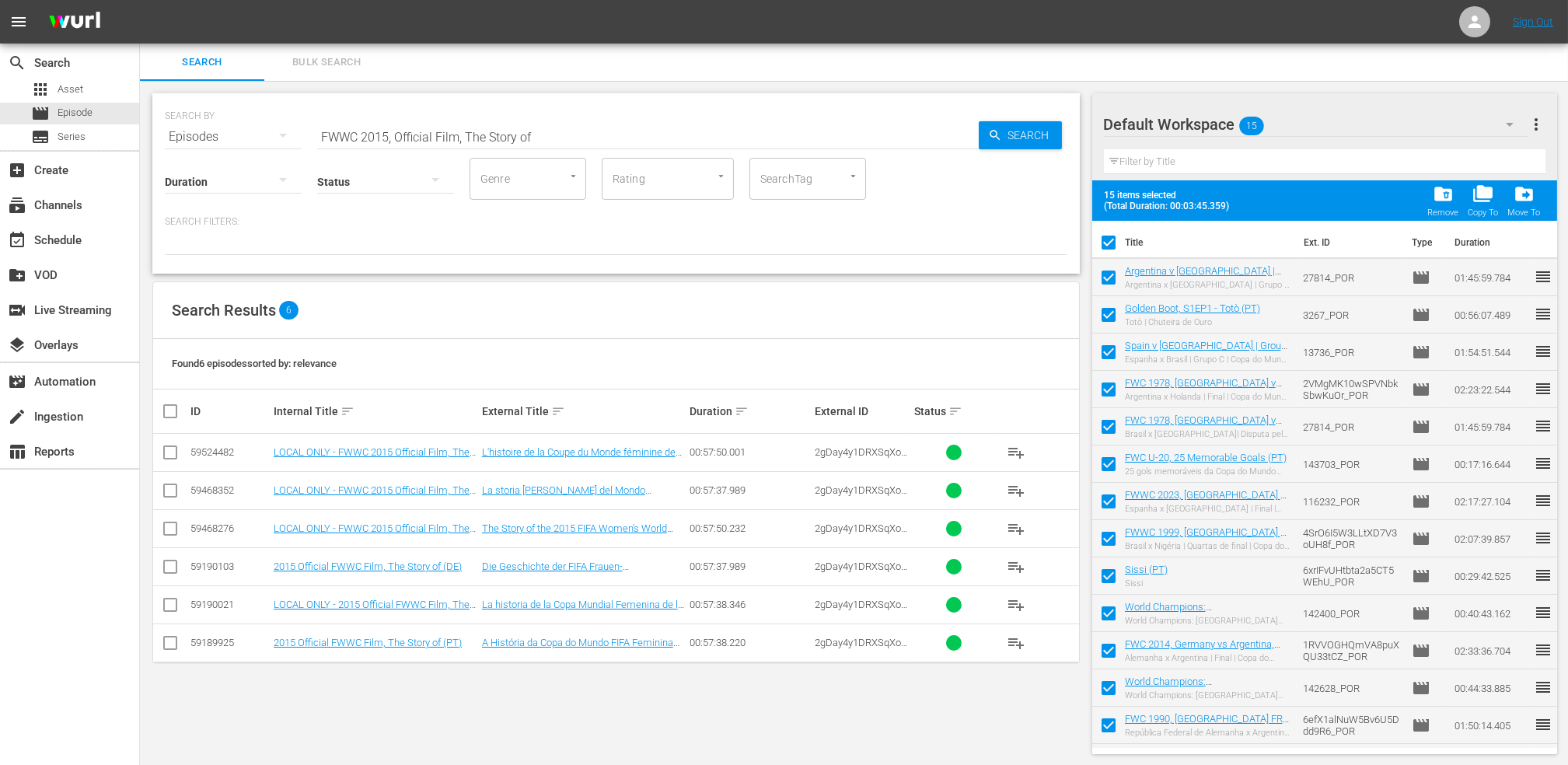
checkbox input "false"
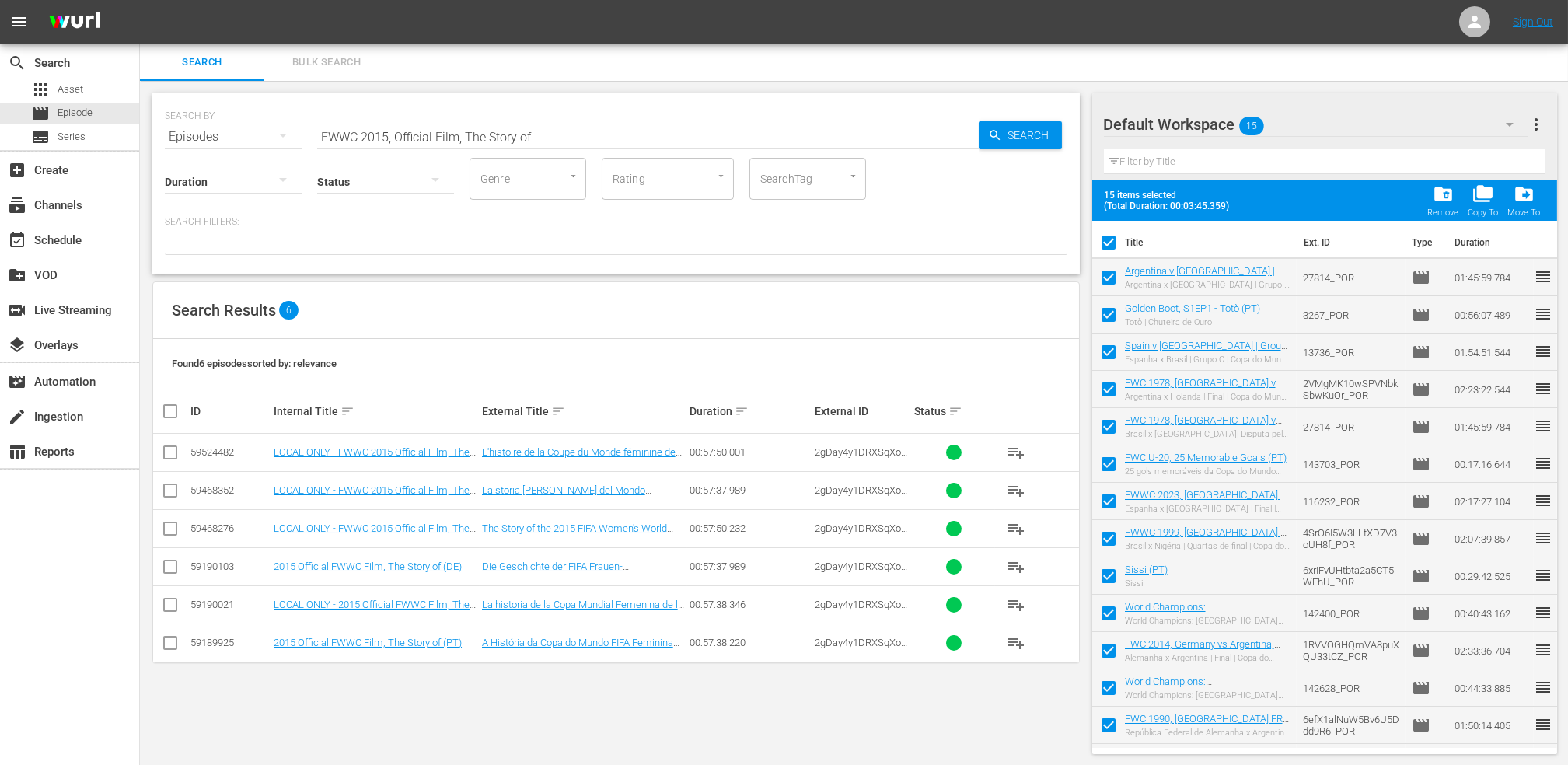
checkbox input "false"
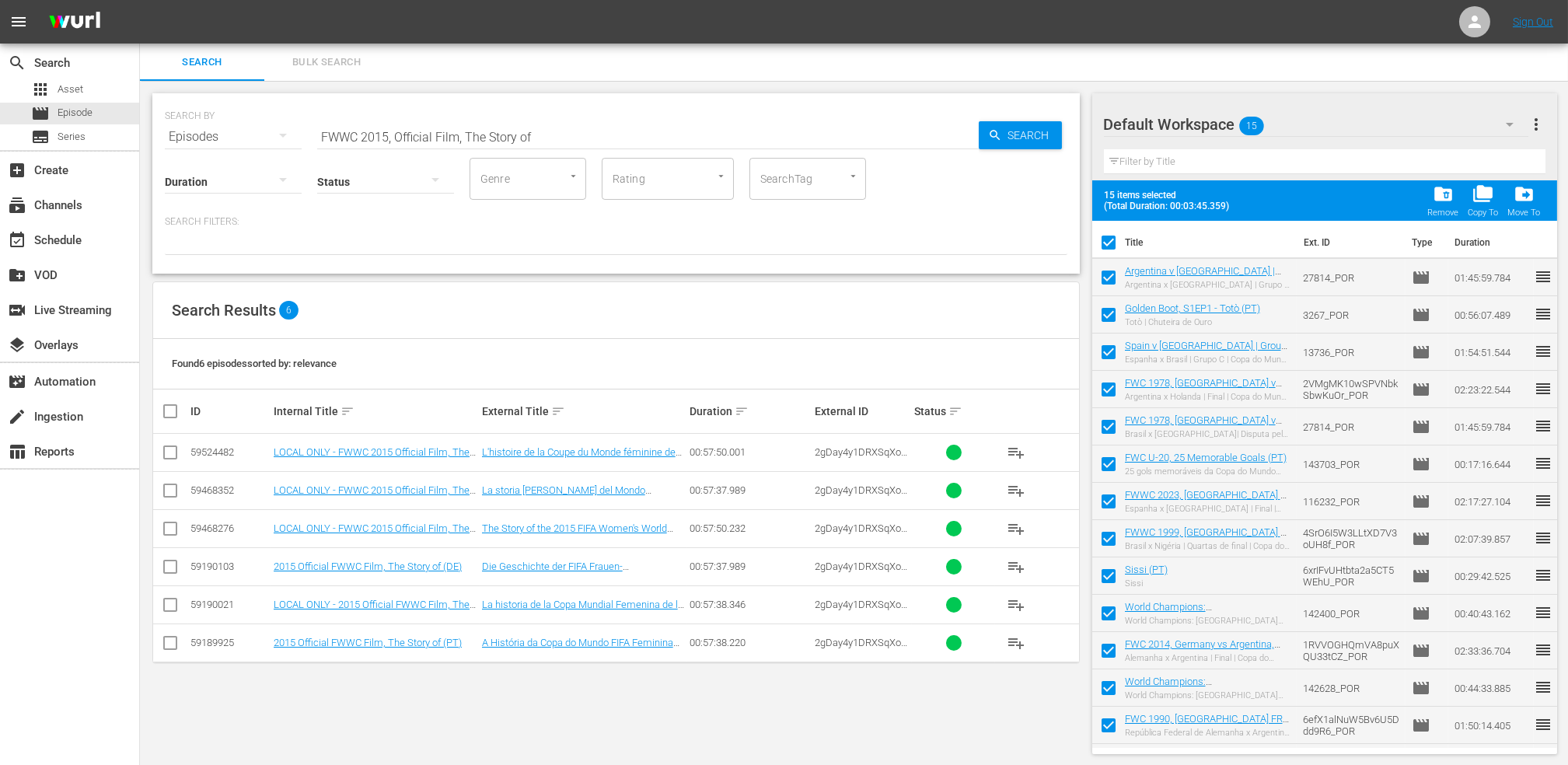
checkbox input "false"
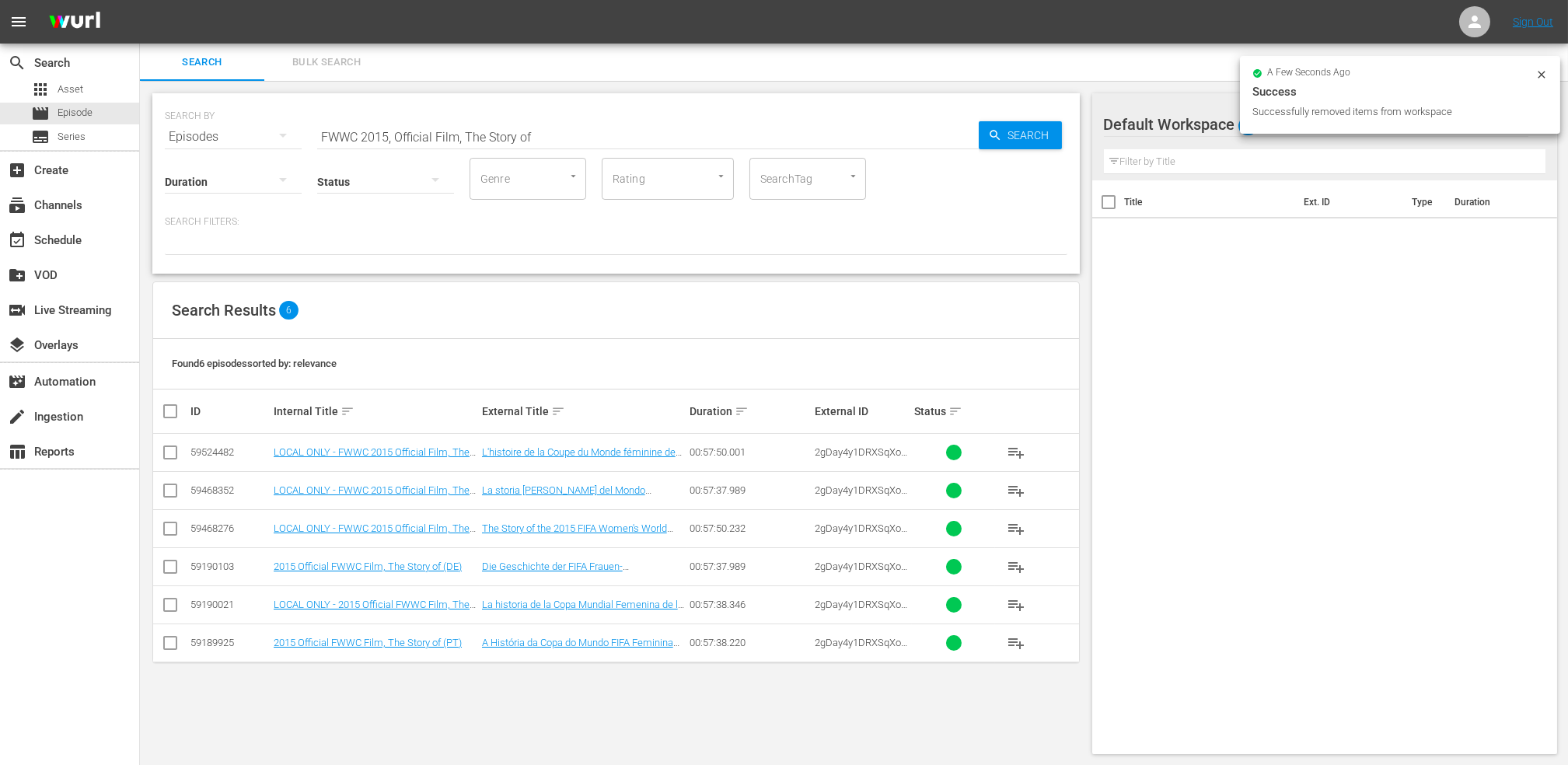
drag, startPoint x: 165, startPoint y: 529, endPoint x: 218, endPoint y: 523, distance: 53.3
click at [170, 530] on input "checkbox" at bounding box center [170, 532] width 19 height 19
checkbox input "true"
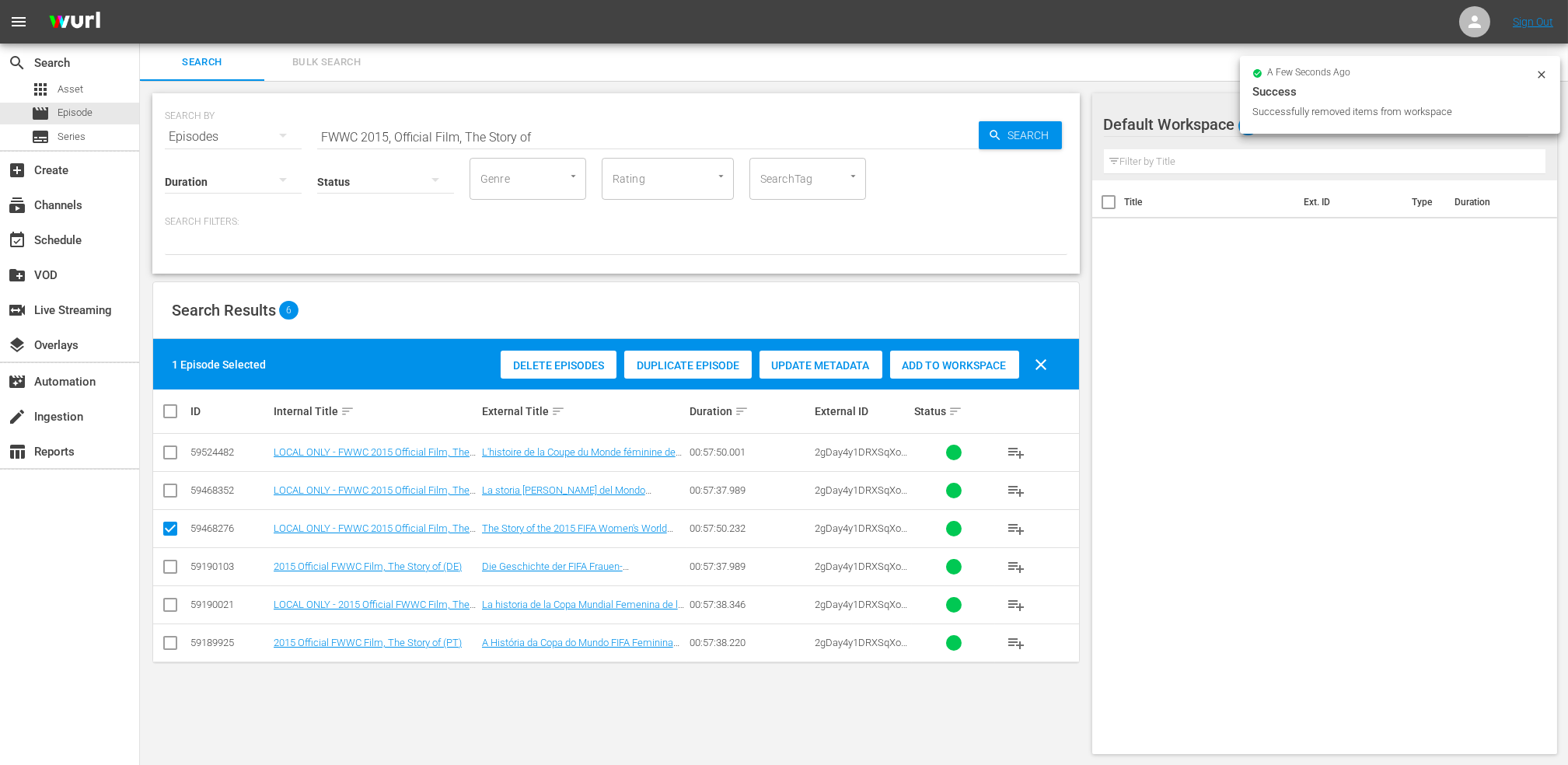
click at [956, 364] on span "Add to Workspace" at bounding box center [954, 365] width 129 height 12
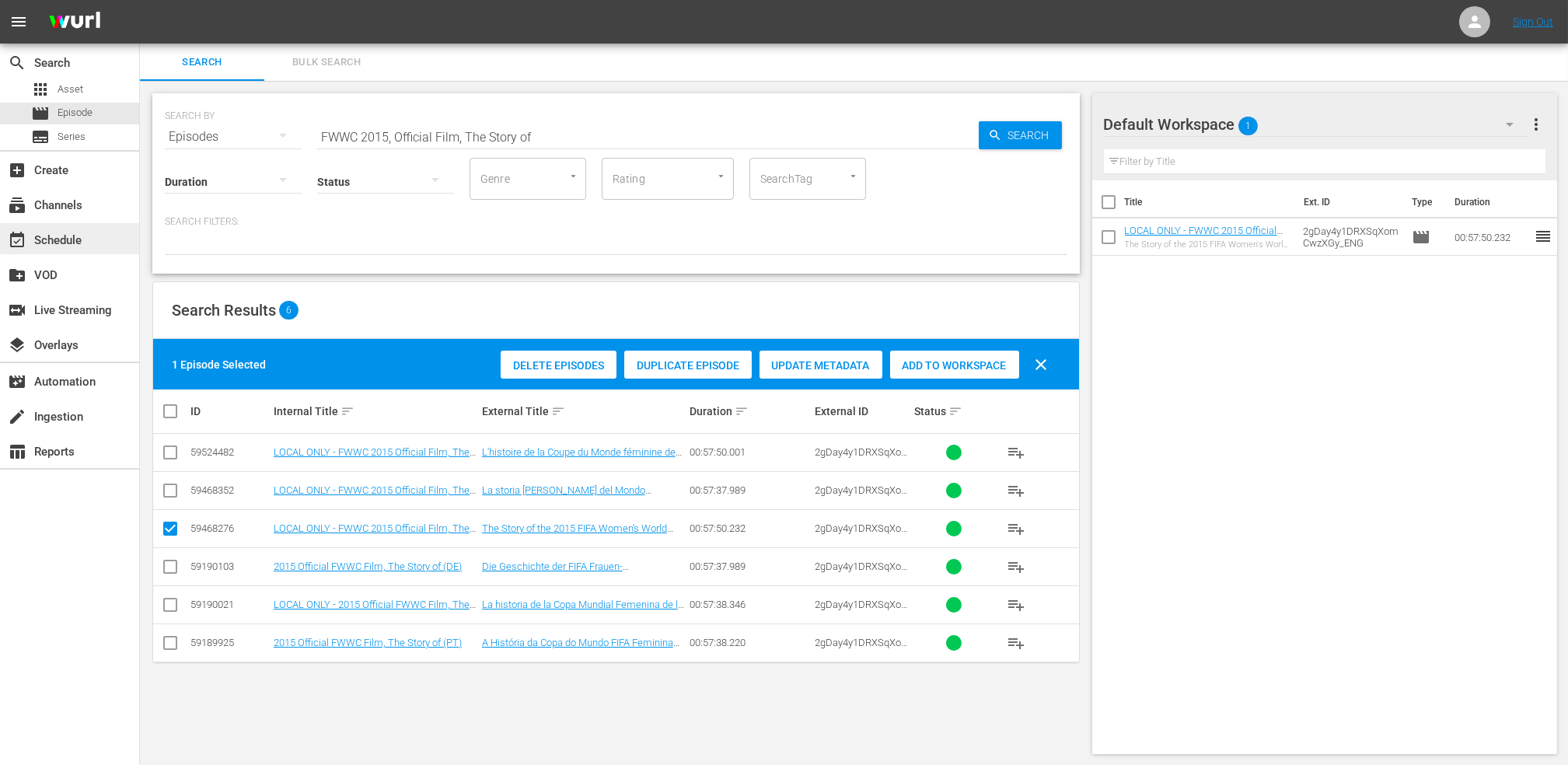
click at [75, 233] on div "event_available Schedule" at bounding box center [43, 238] width 87 height 14
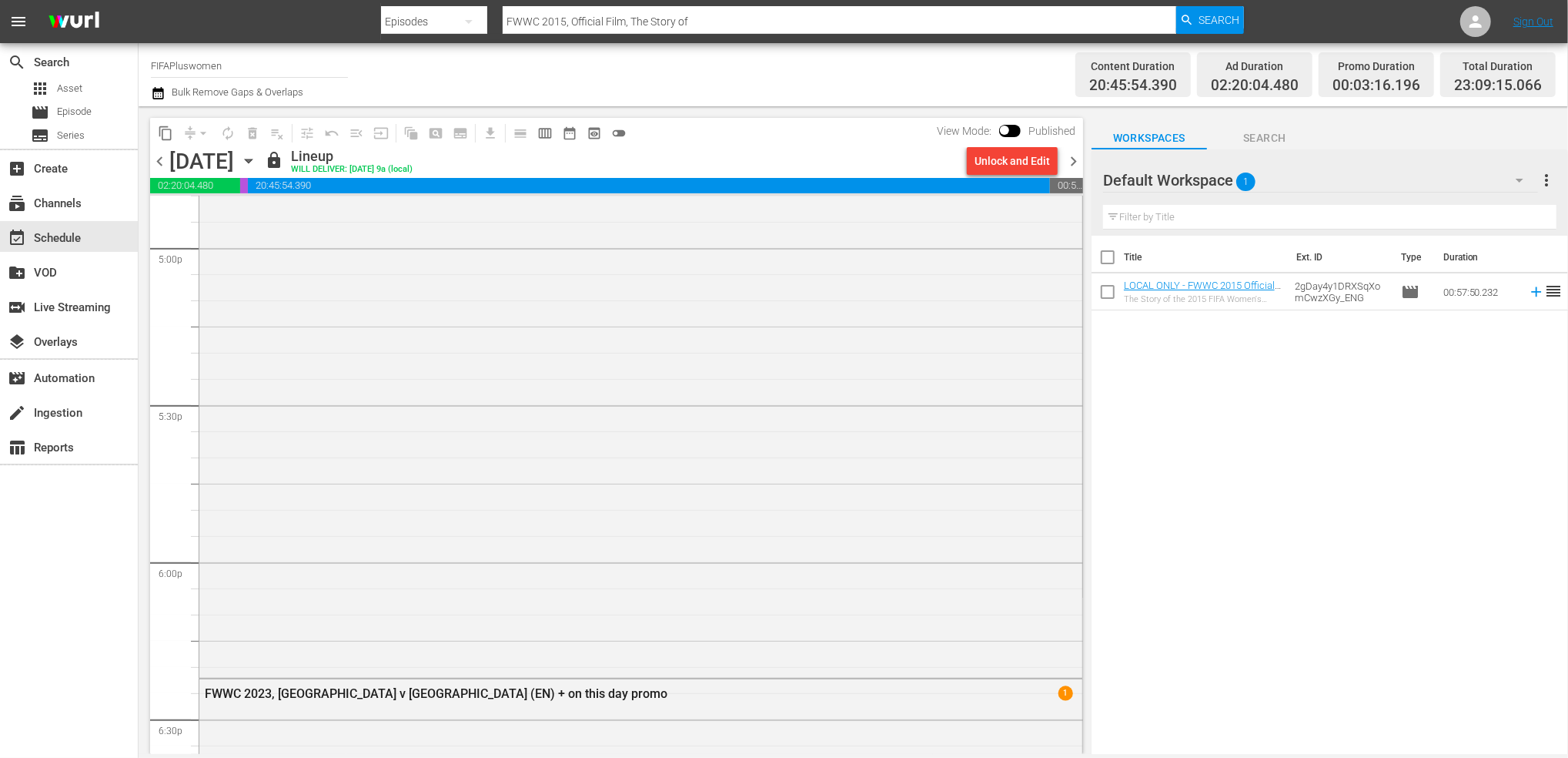
scroll to position [7311, 0]
